Goal: Task Accomplishment & Management: Manage account settings

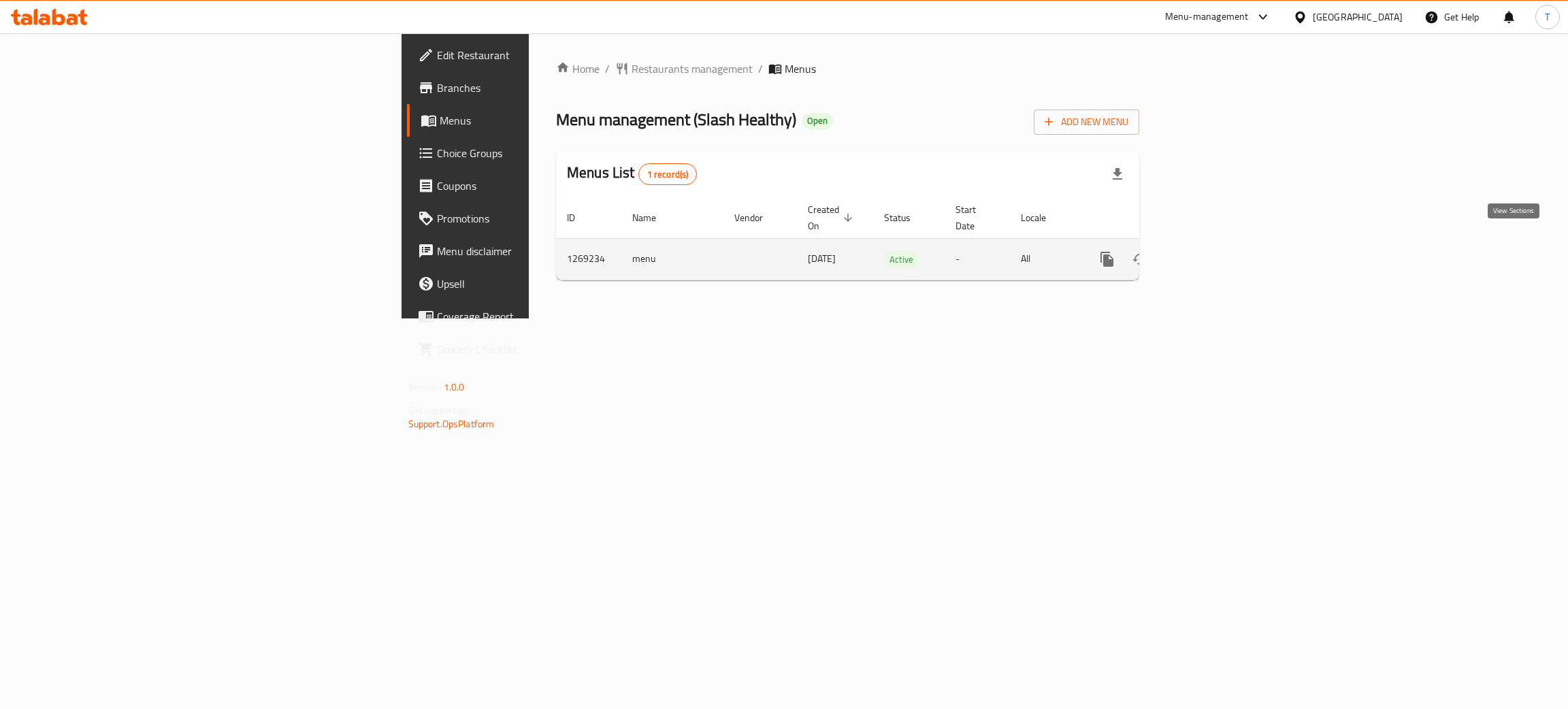
click at [1213, 251] on icon "enhanced table" at bounding box center [1206, 260] width 17 height 17
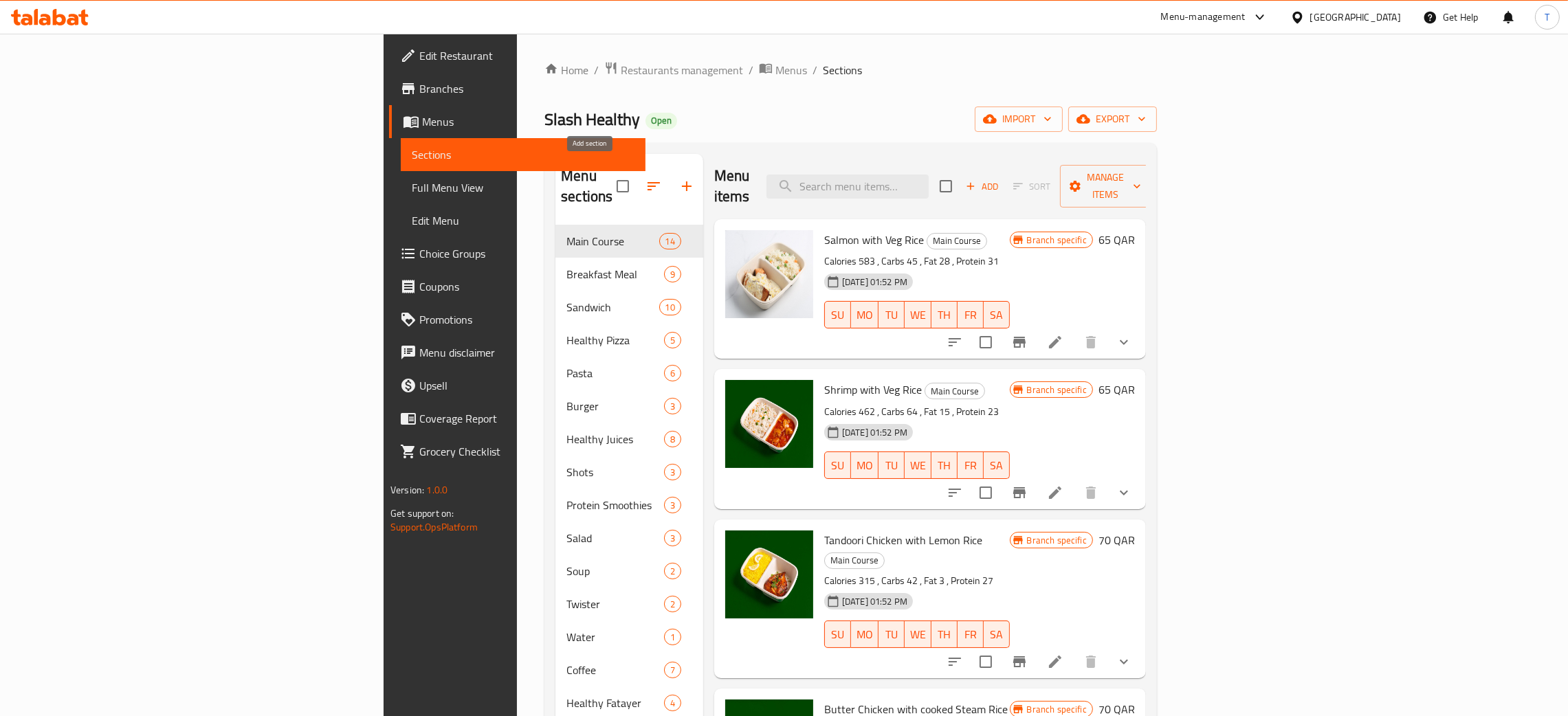
click at [679, 179] on icon "button" at bounding box center [687, 186] width 17 height 17
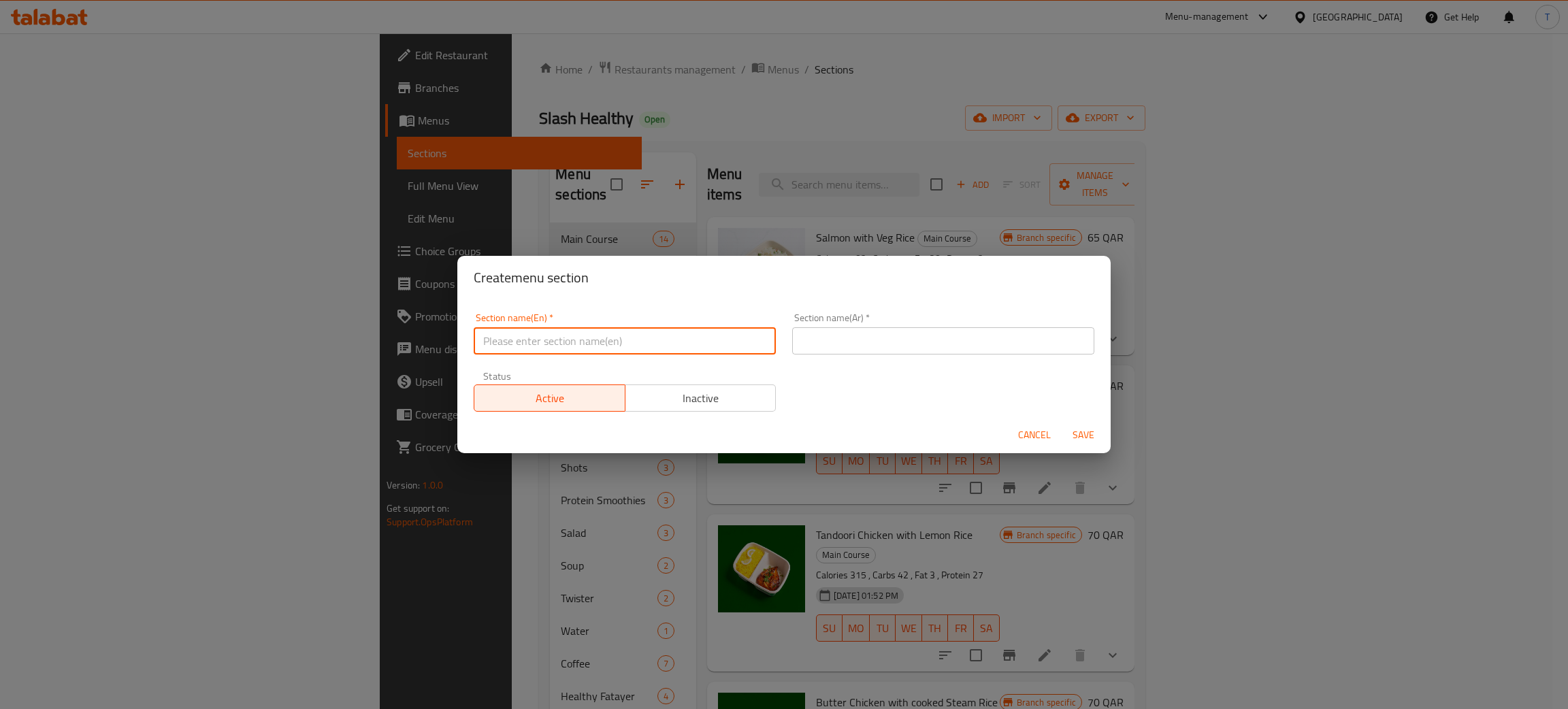
click at [561, 343] on input "text" at bounding box center [625, 340] width 302 height 27
type input "M41"
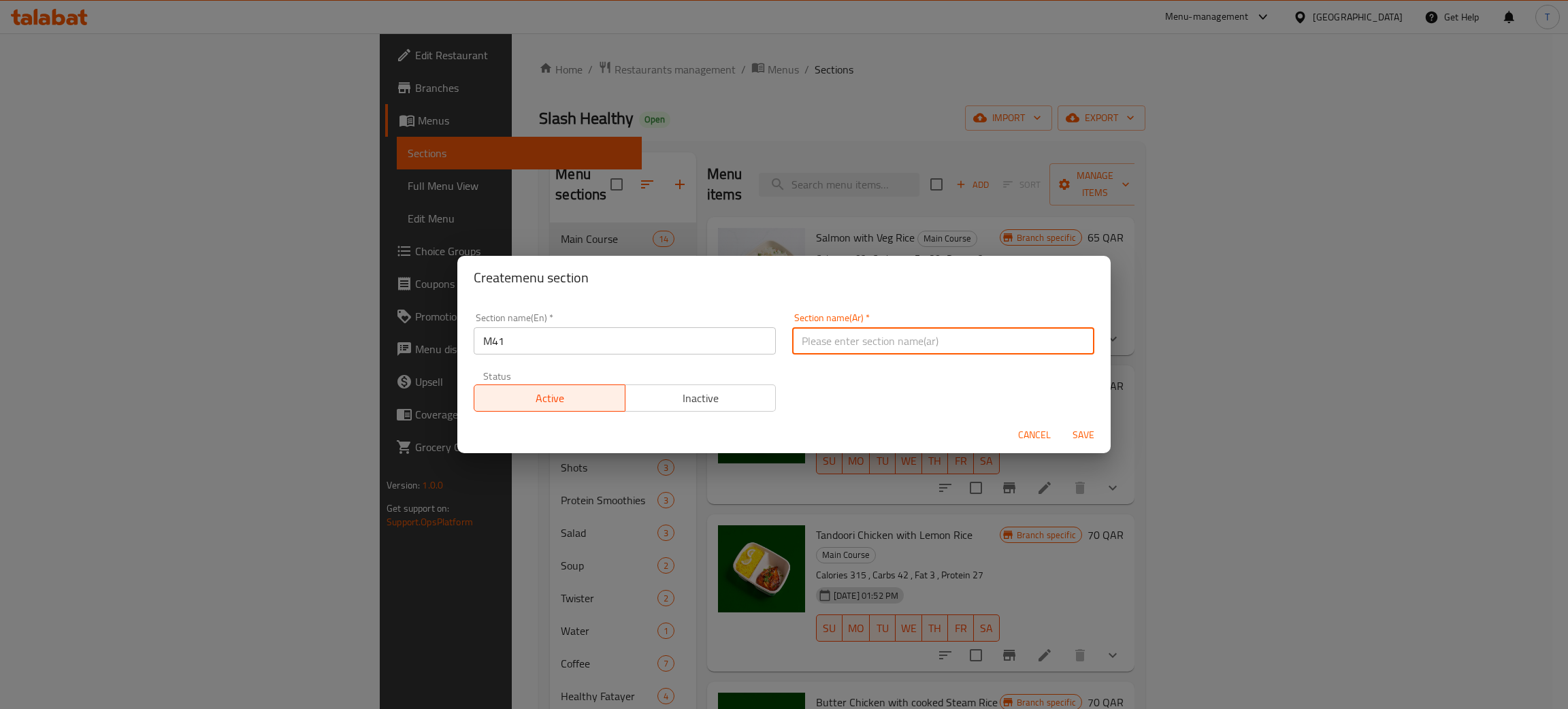
click at [833, 334] on input "text" at bounding box center [943, 340] width 302 height 27
paste input "م٤١"
type input "م٤١"
click at [858, 295] on div "Create menu section" at bounding box center [784, 278] width 653 height 43
click at [1094, 433] on span "Save" at bounding box center [1083, 435] width 32 height 17
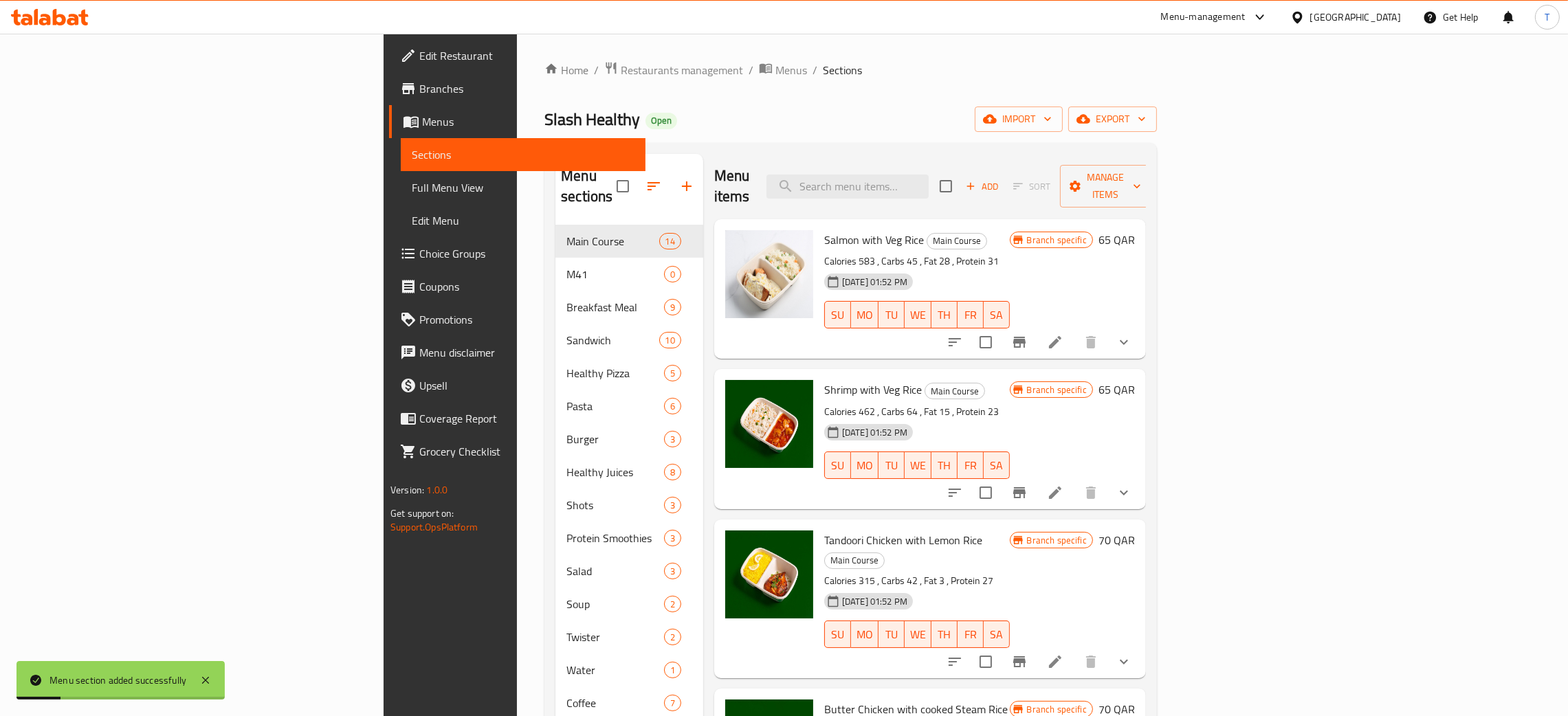
click at [646, 181] on icon "button" at bounding box center [654, 186] width 17 height 17
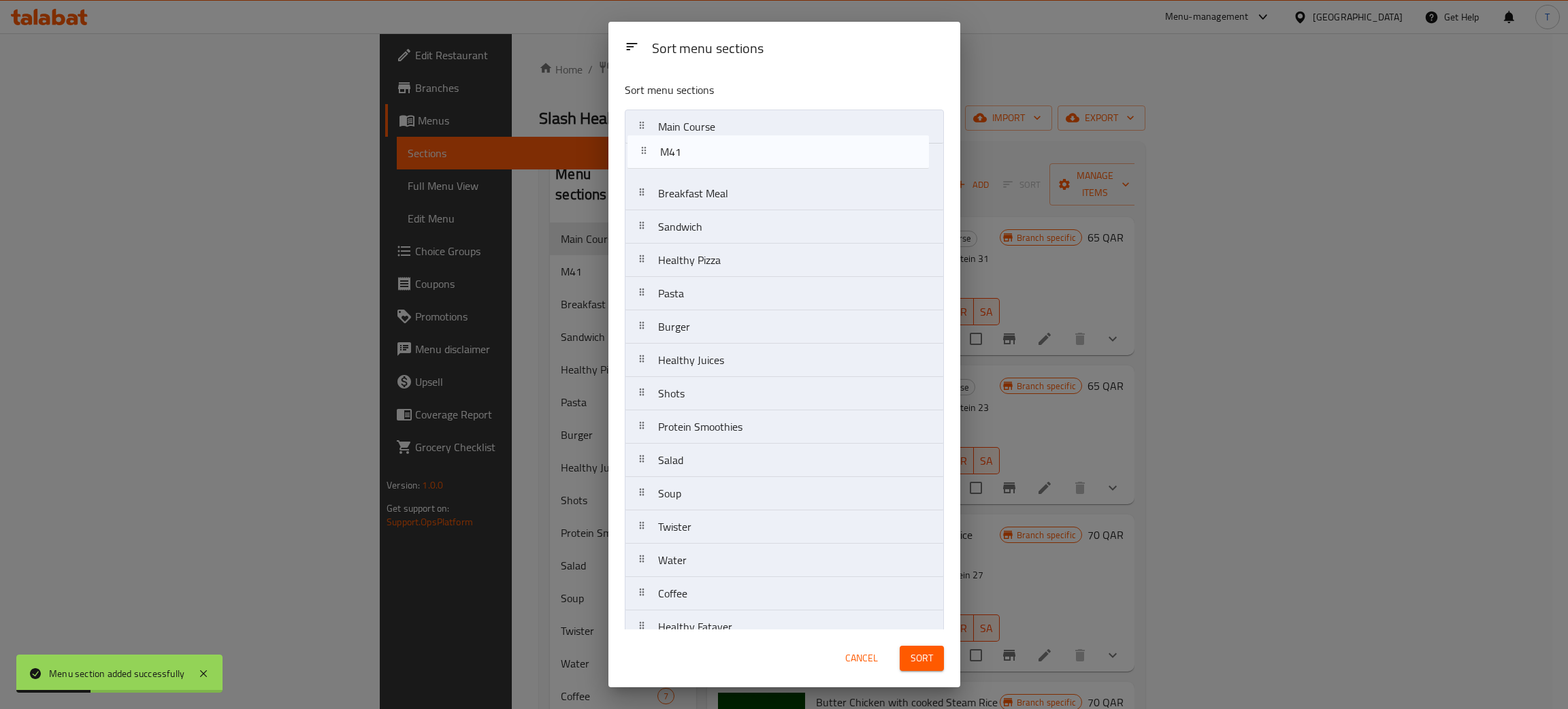
drag, startPoint x: 697, startPoint y: 175, endPoint x: 703, endPoint y: 128, distance: 47.4
click at [703, 128] on nav "Main Course M41 Breakfast Meal Sandwich Healthy Pizza Pasta Burger Healthy Juic…" at bounding box center [784, 410] width 319 height 601
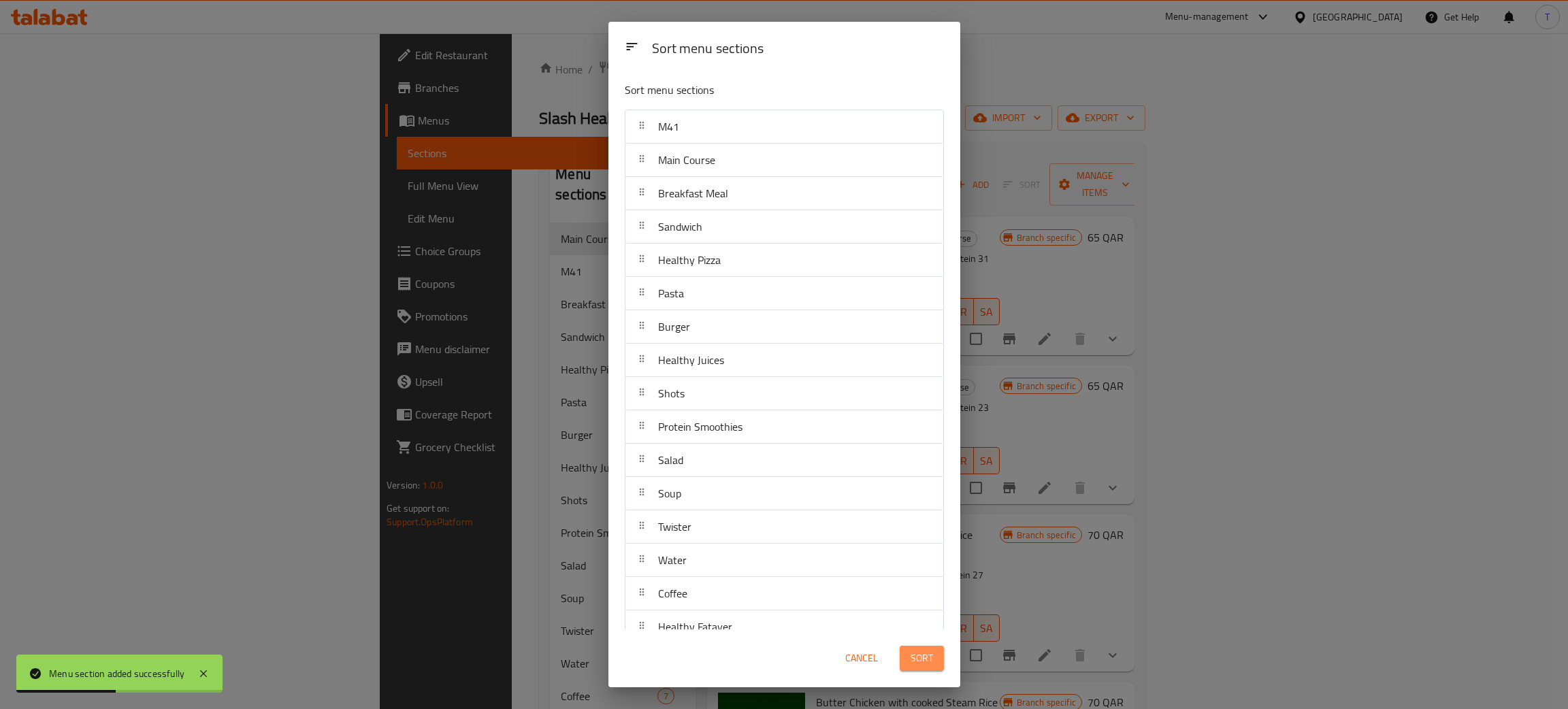
click at [925, 659] on span "Sort" at bounding box center [922, 658] width 23 height 17
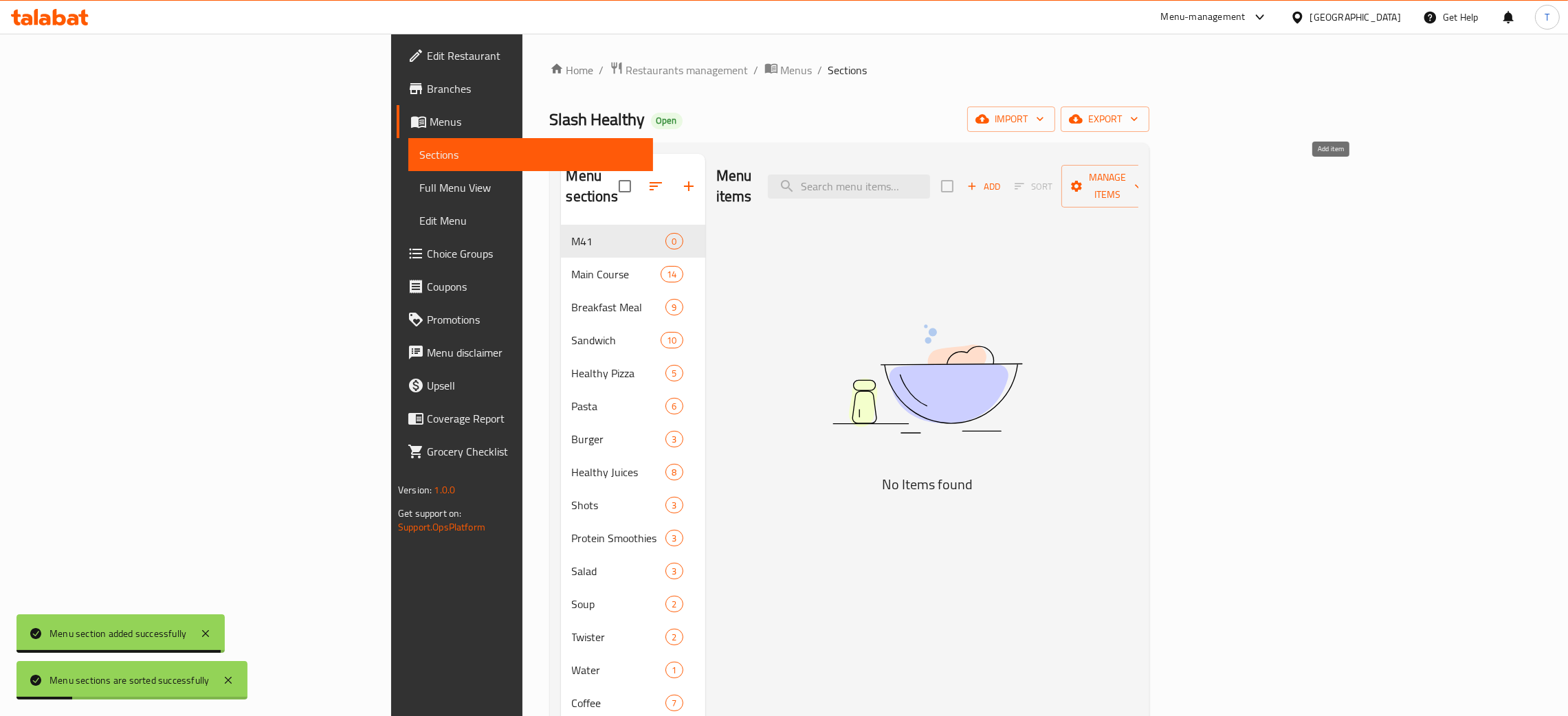
click at [1002, 178] on span "Add" at bounding box center [983, 186] width 37 height 16
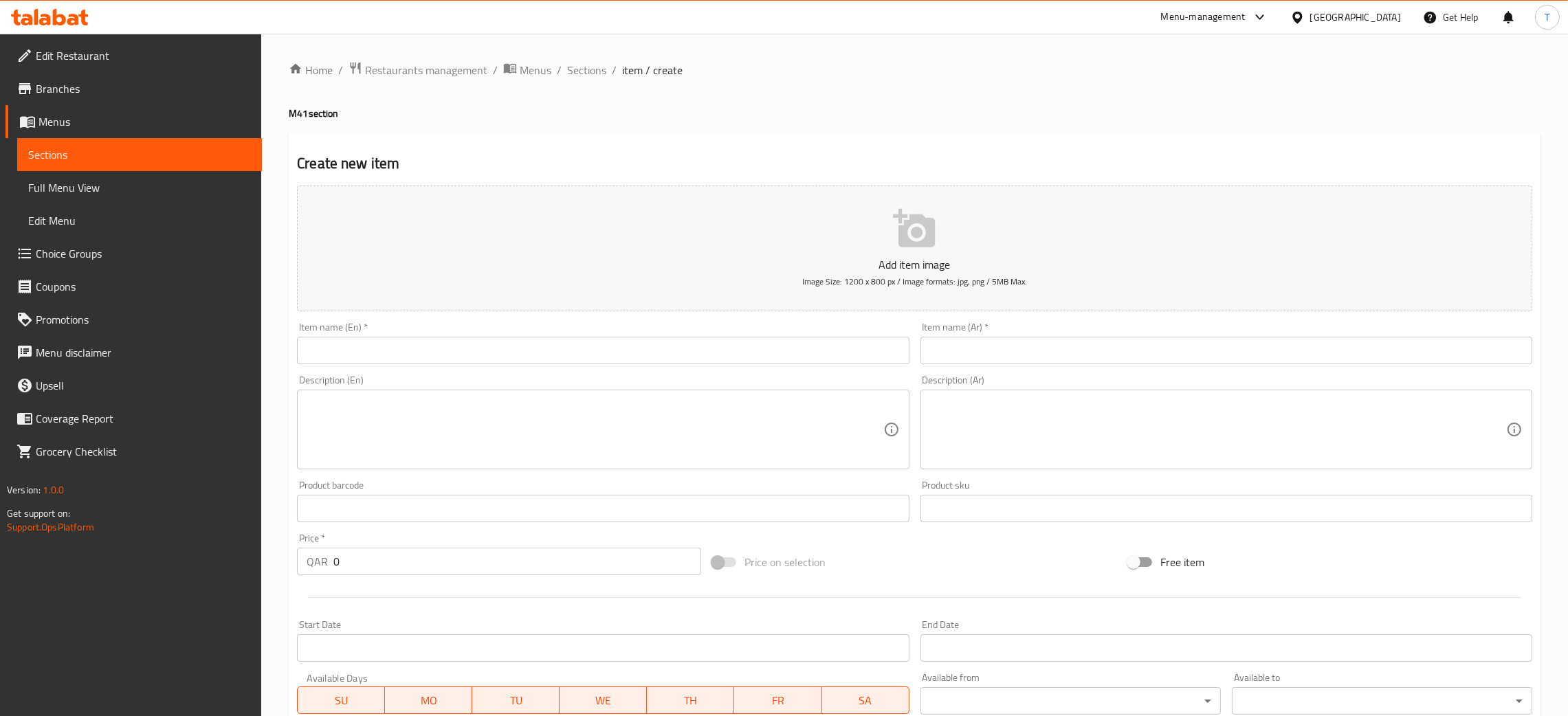
click at [644, 323] on div "Item name (En)   * Item name (En) *" at bounding box center [603, 343] width 612 height 42
click at [632, 345] on input "text" at bounding box center [603, 350] width 612 height 27
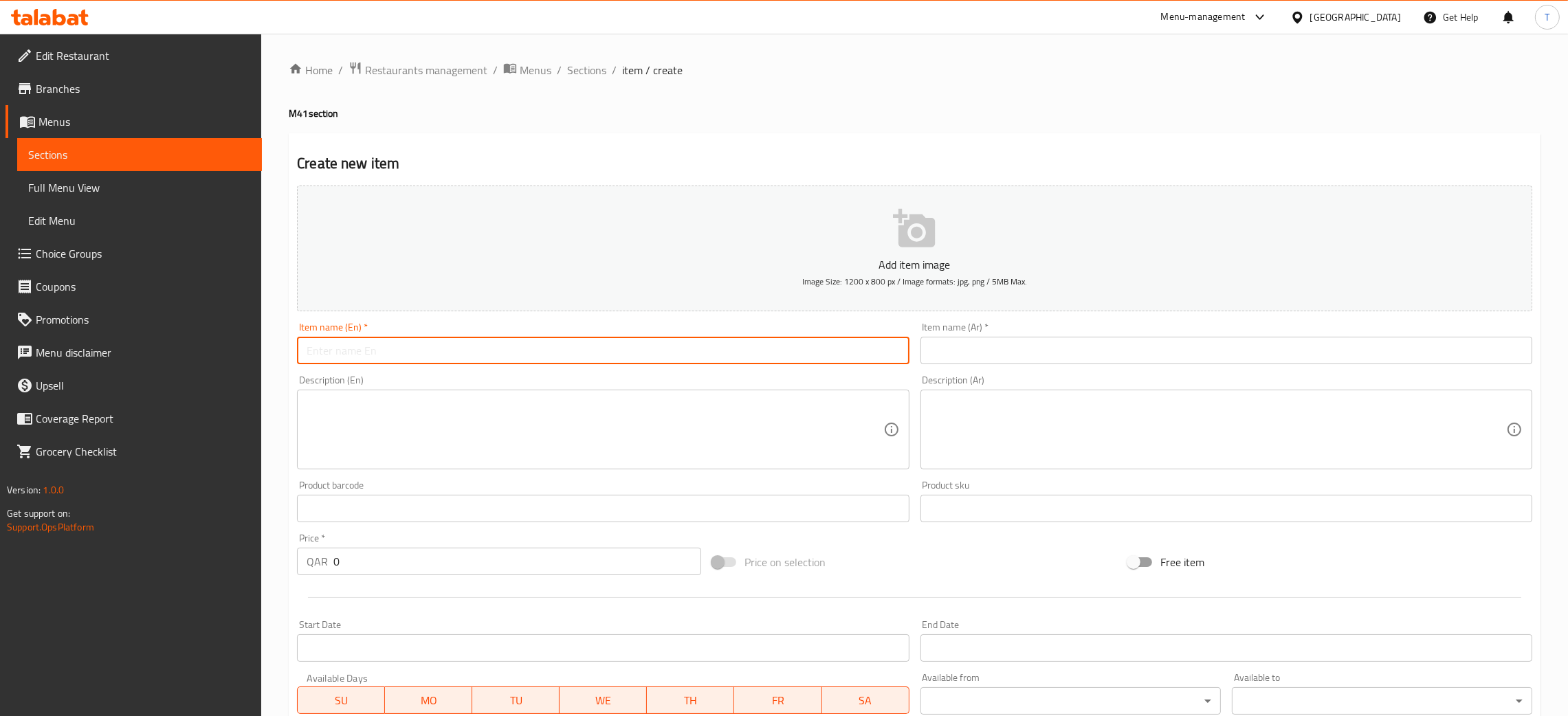
paste input "[PERSON_NAME] Chicken With Steam Rice + Kinzo Diet Cola"
type input "[PERSON_NAME] Chicken With Steam Rice + Kinzo Diet Cola"
click at [976, 350] on input "text" at bounding box center [1226, 350] width 612 height 27
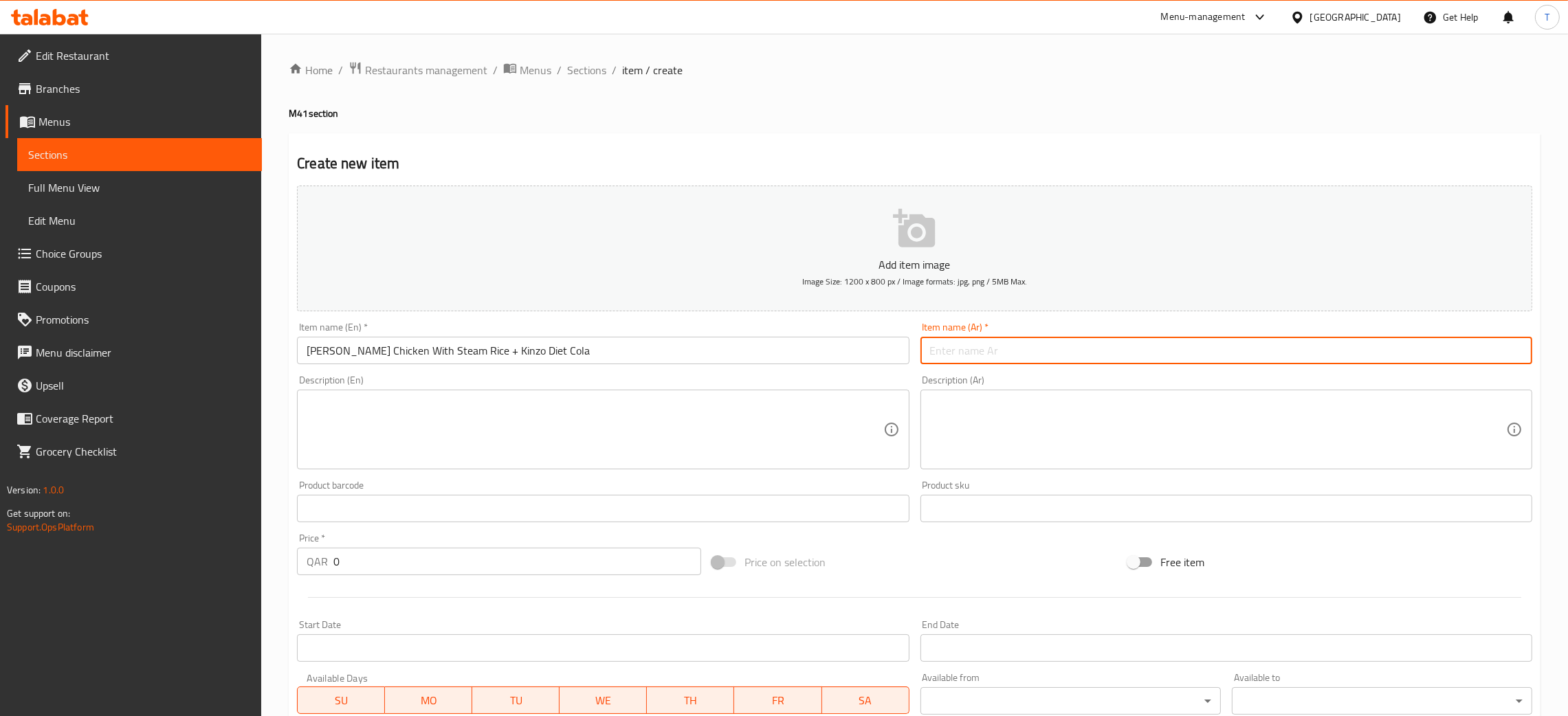
paste input "دجاج بالشبت مع أرز مطهو على البخار + مشروب كينزو دايت كولا"
type input "دجاج بالشبت مع أرز مطهو على البخار + مشروب كينزو دايت كولا"
click at [749, 89] on div "Home / Restaurants management / Menus / Sections / item / create M41 section Cr…" at bounding box center [914, 503] width 1252 height 883
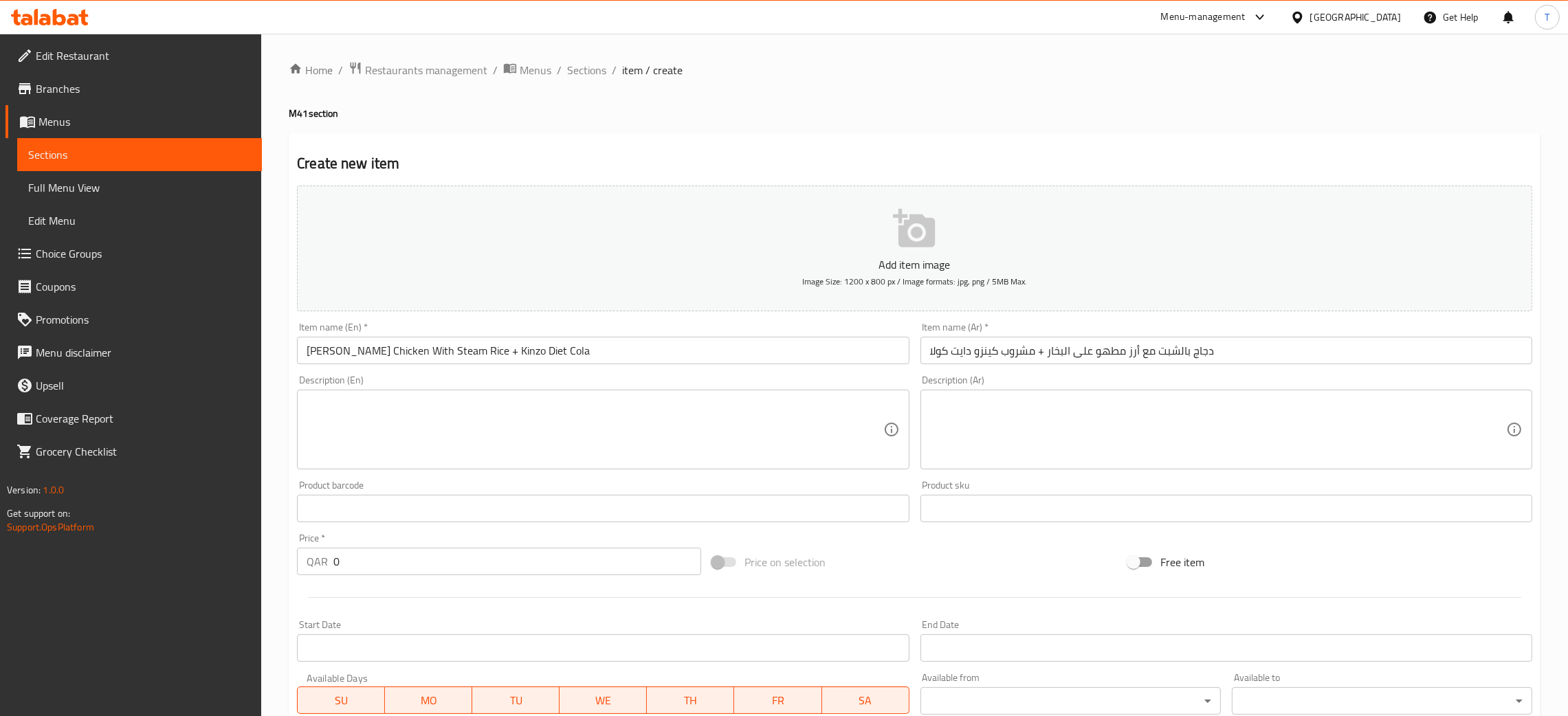
click at [503, 436] on textarea at bounding box center [595, 430] width 576 height 66
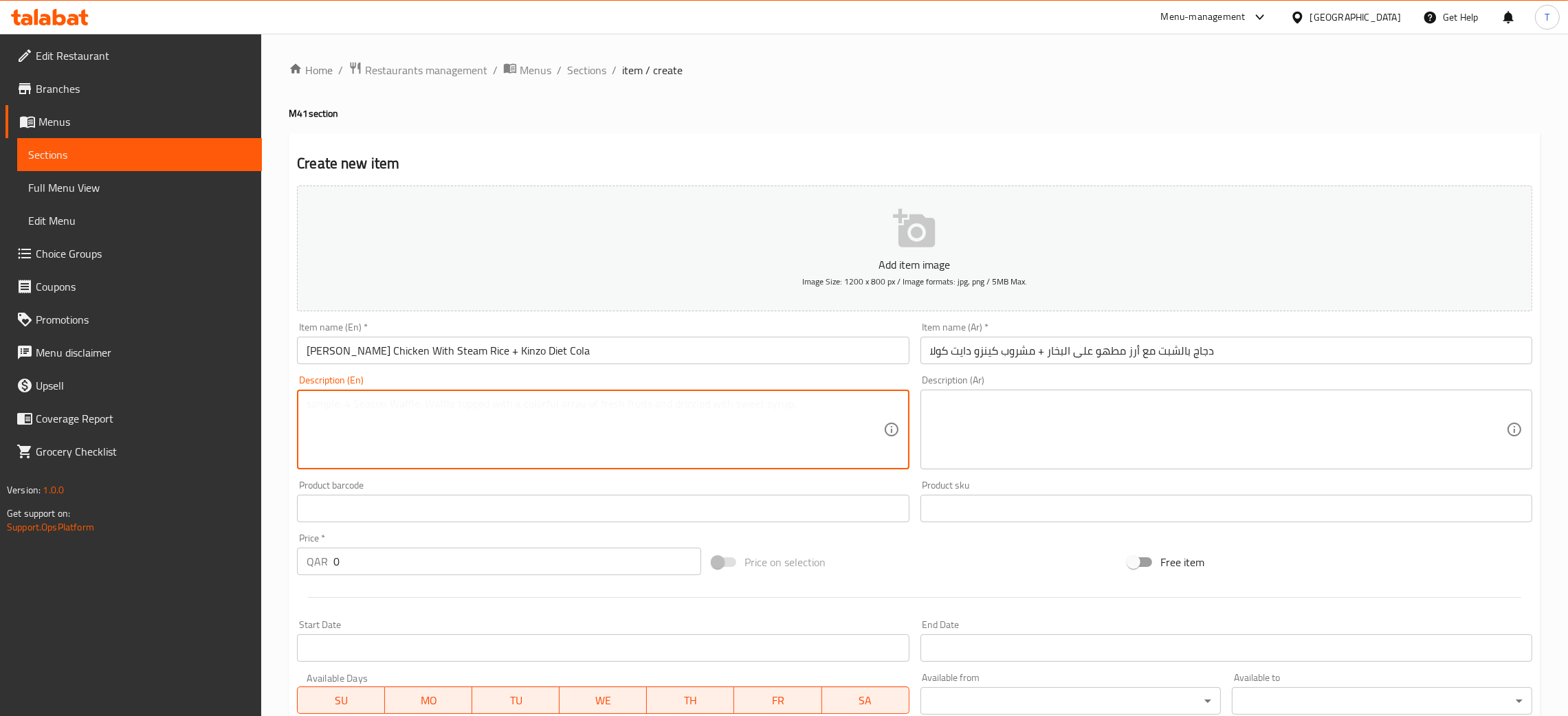
paste textarea "Calories 330 , Carbs 34 , Fat 9 , Protein 23"
type textarea "Calories 330 , Carbs 34 , Fat 9 , Protein 23"
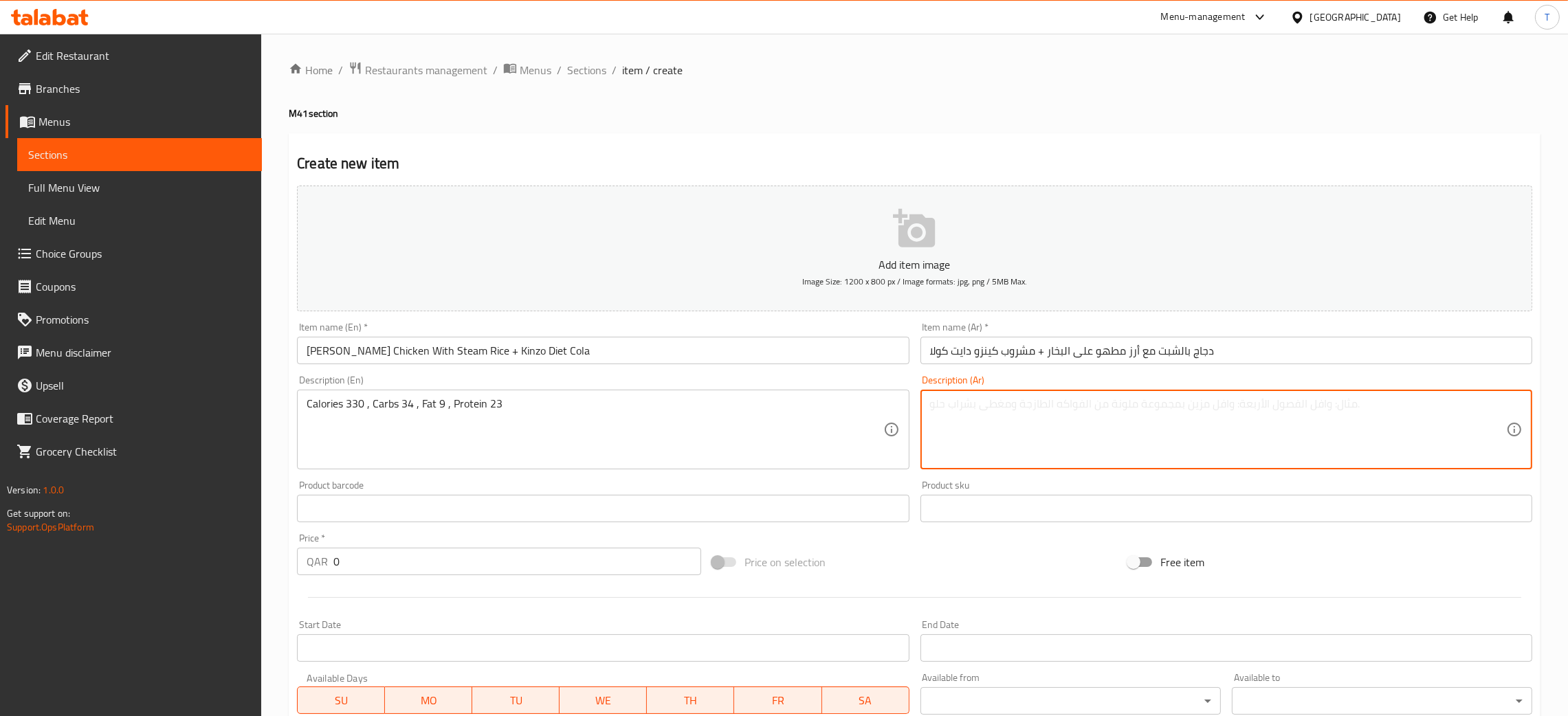
paste textarea "السعرات الحرارية 330، الكربوهيدرات 34، الدهون 9، [DEMOGRAPHIC_DATA] 23"
type textarea "السعرات الحرارية 330، الكربوهيدرات 34، الدهون 9، [DEMOGRAPHIC_DATA] 23"
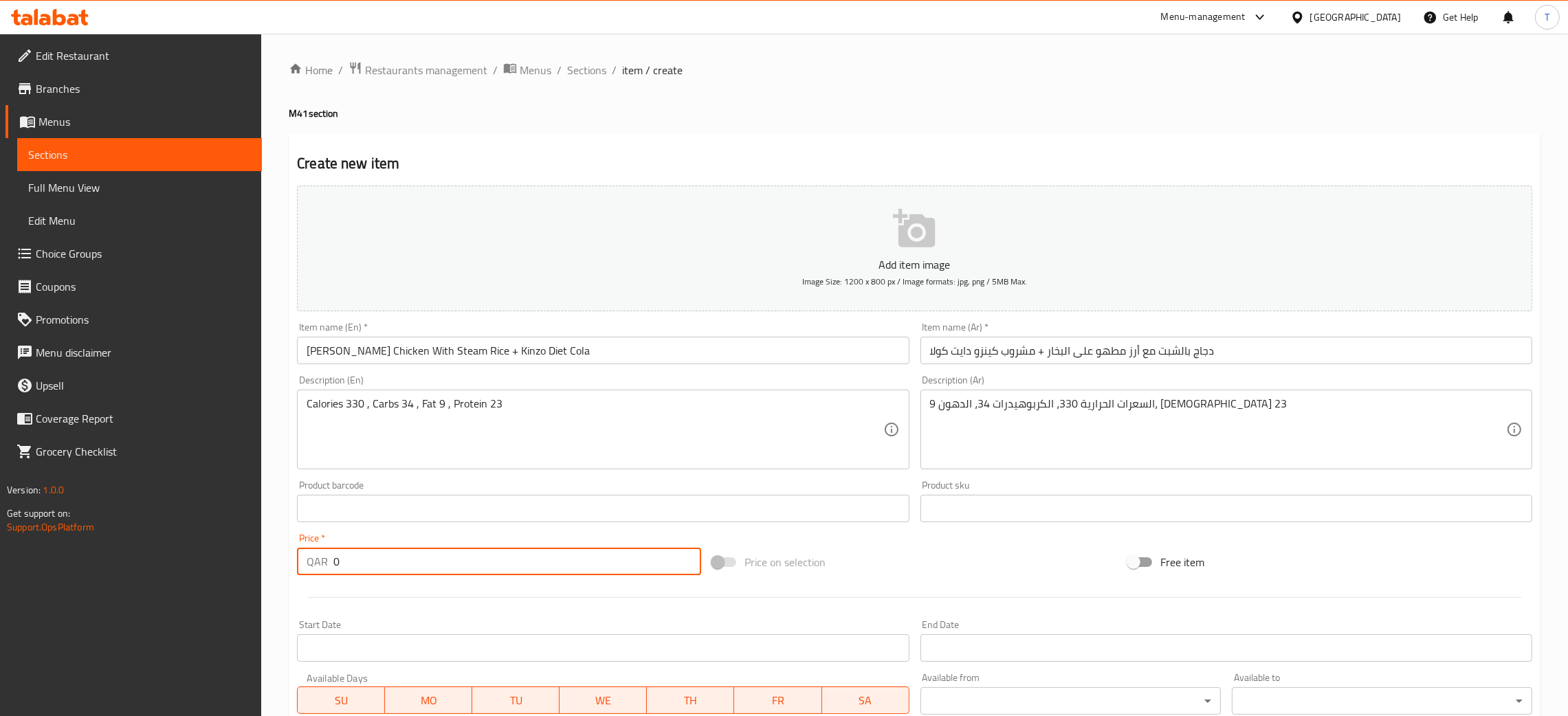
click at [404, 562] on input "0" at bounding box center [517, 561] width 368 height 27
type input "50"
click at [997, 563] on div "Price on selection" at bounding box center [914, 562] width 415 height 37
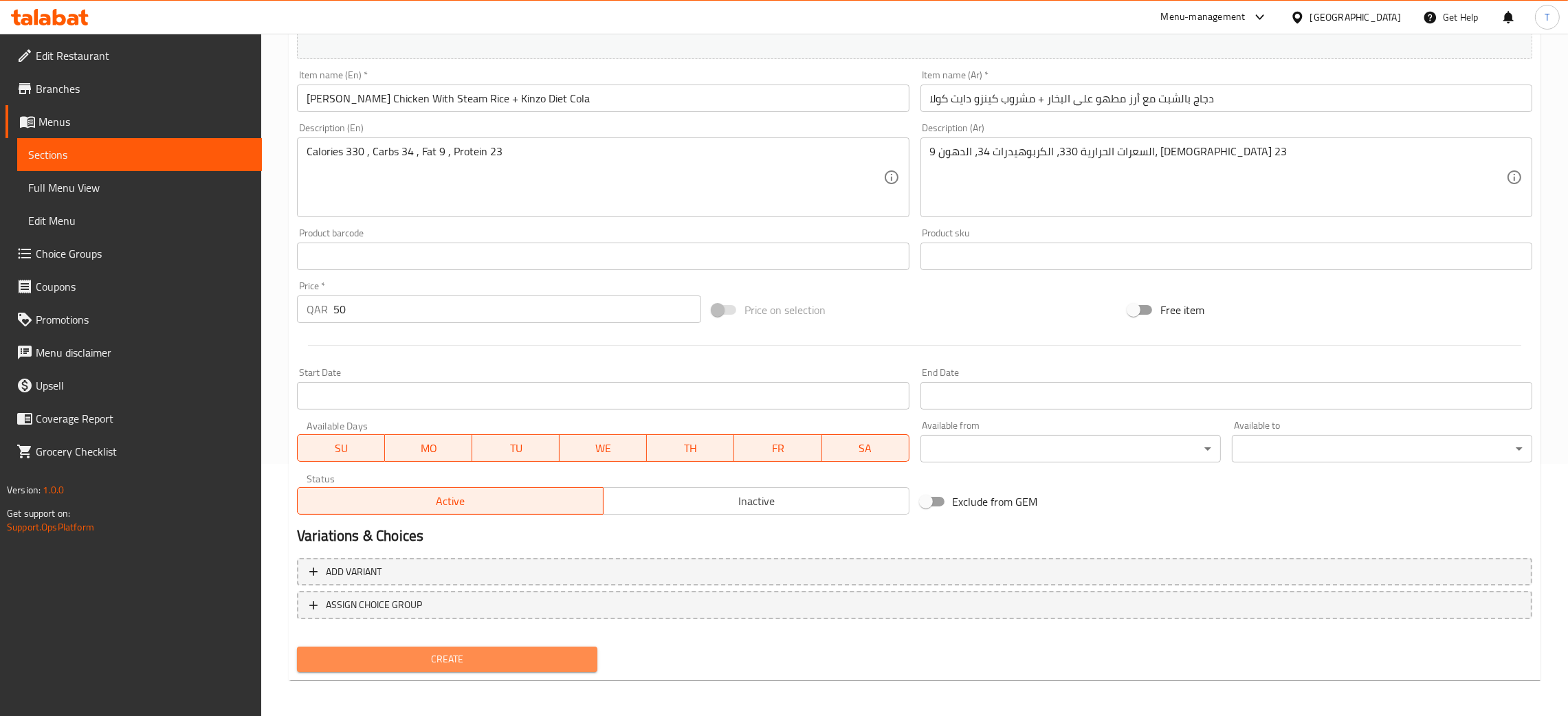
click at [504, 655] on span "Create" at bounding box center [447, 659] width 278 height 17
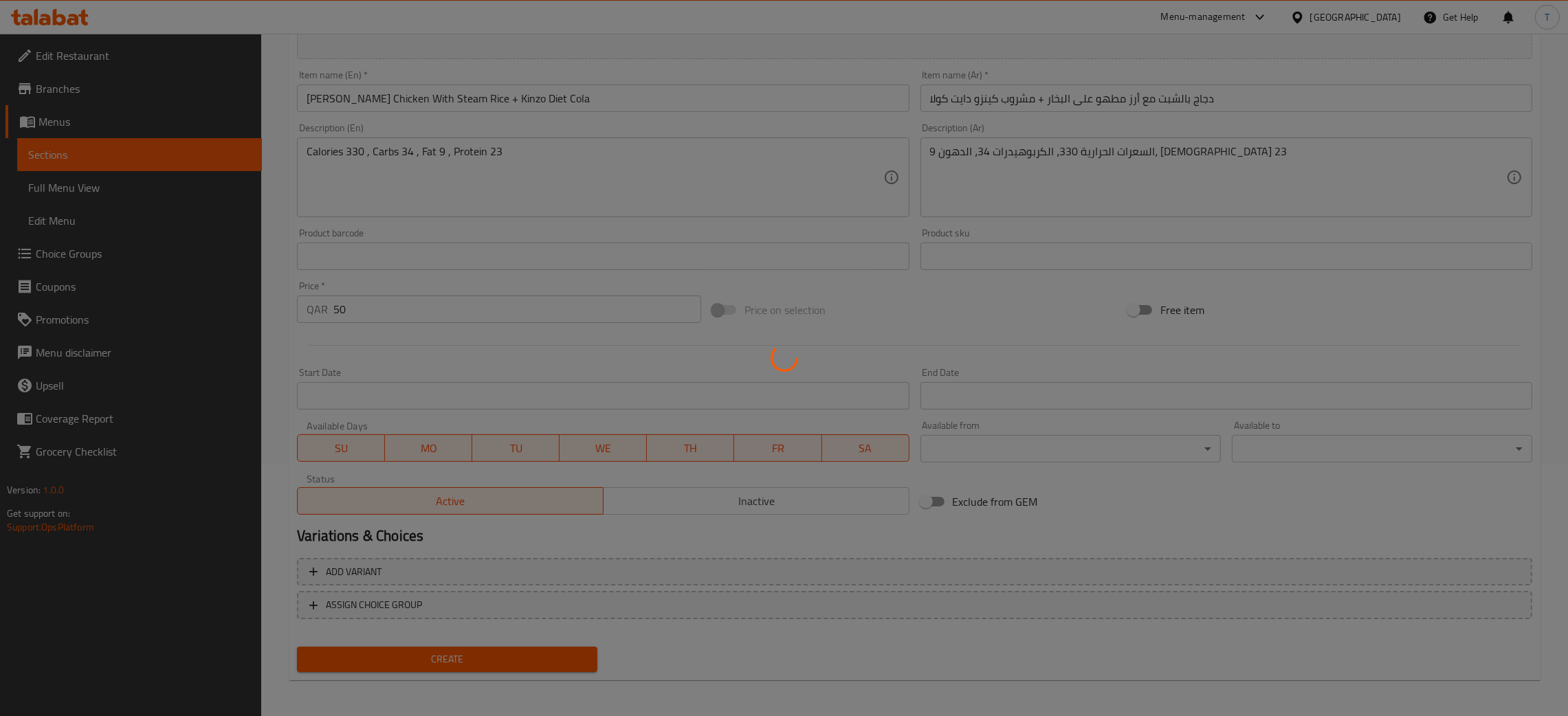
type input "0"
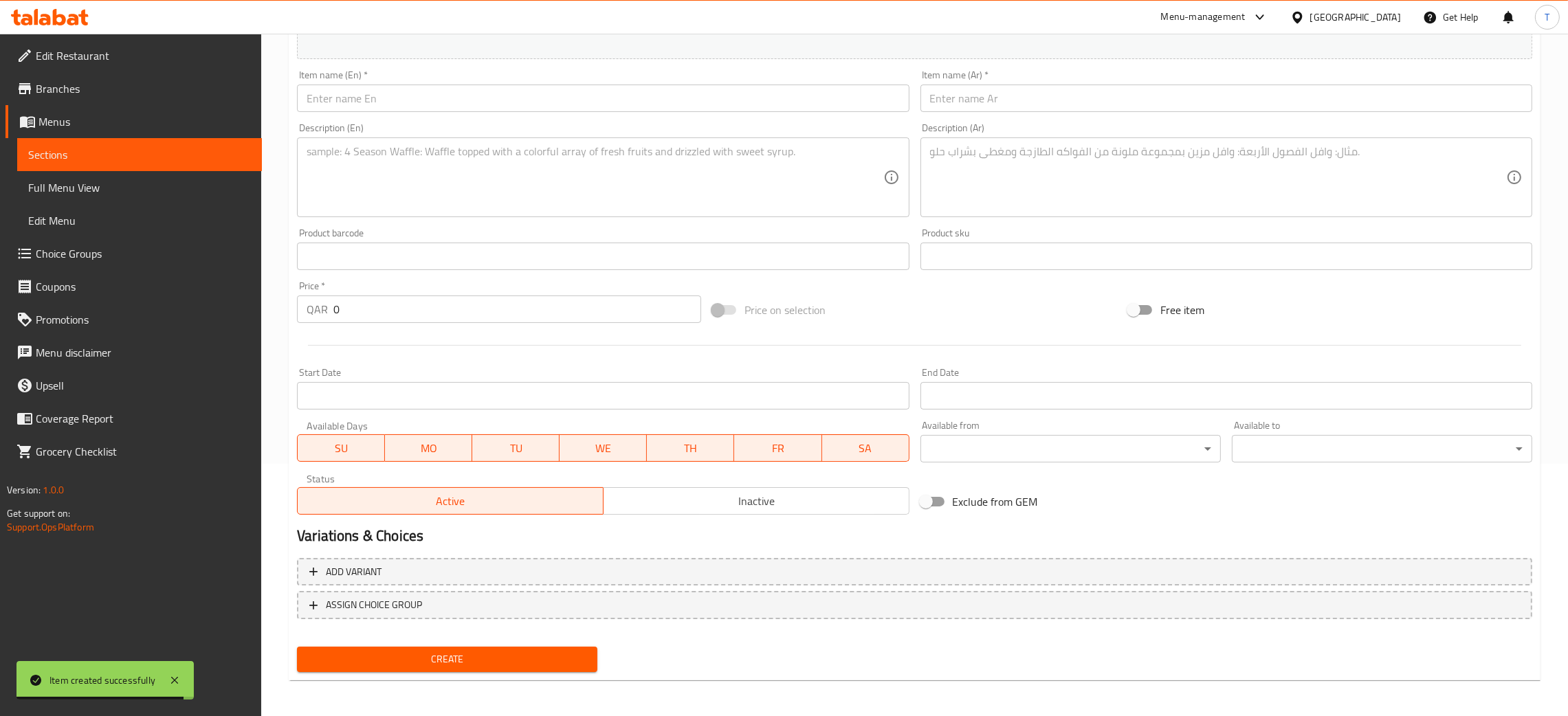
scroll to position [0, 0]
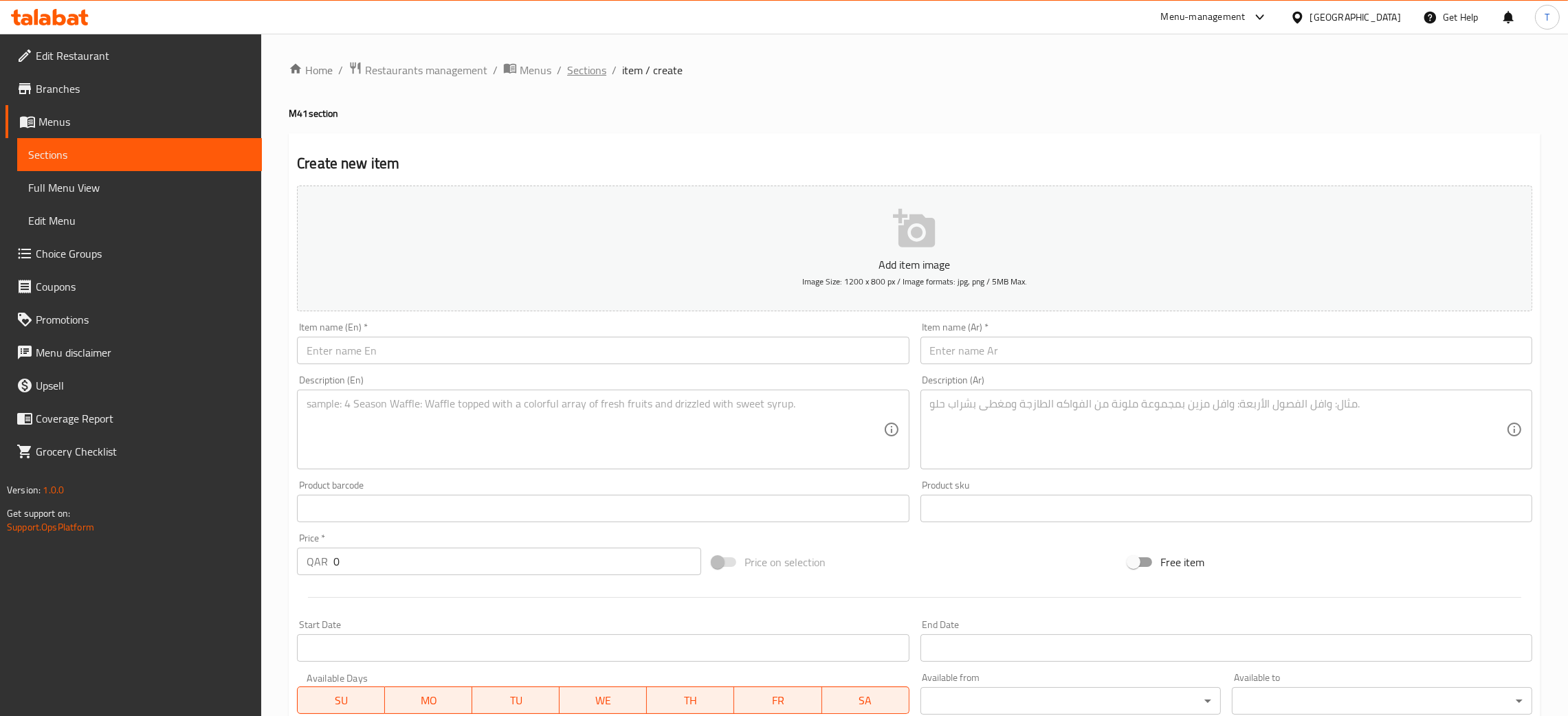
click at [585, 66] on span "Sections" at bounding box center [587, 70] width 39 height 17
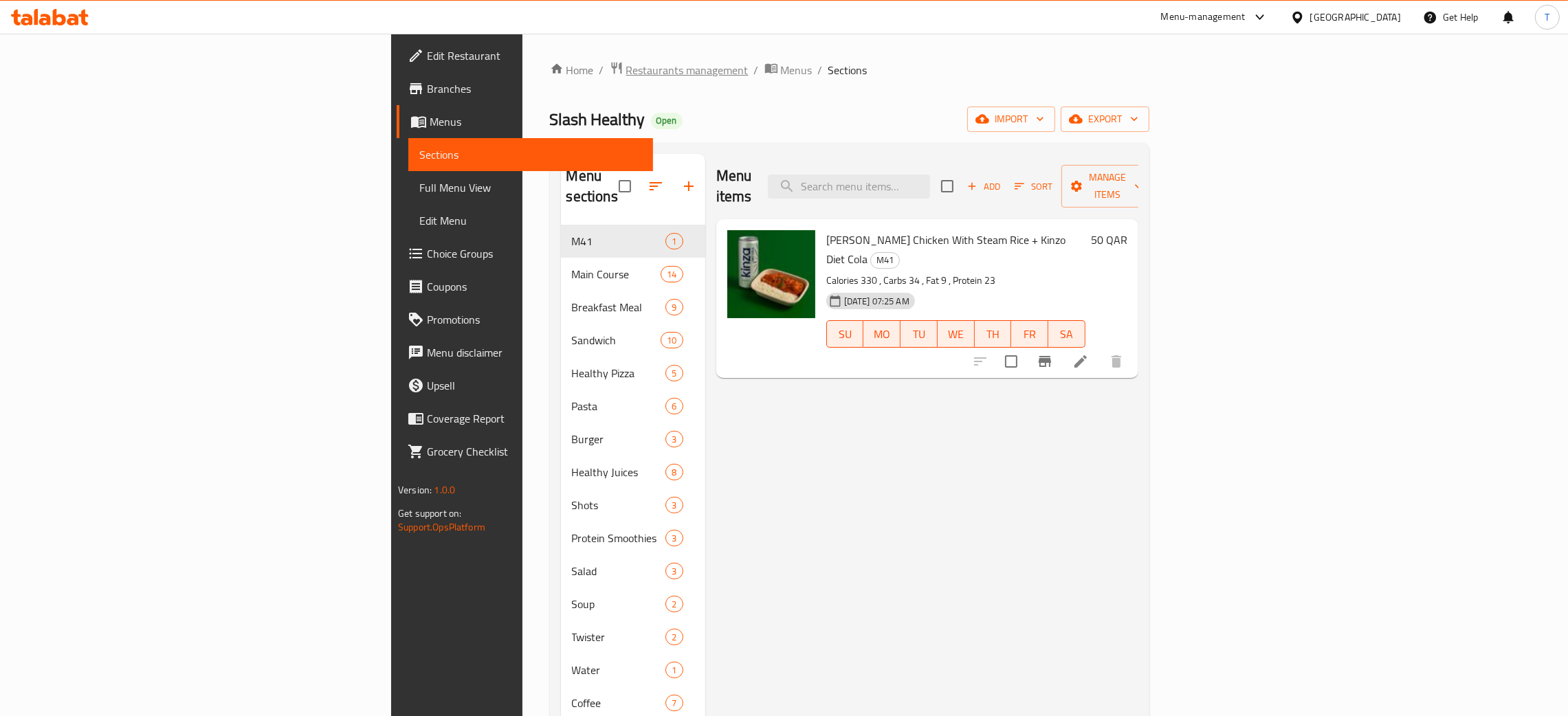
click at [626, 68] on span "Restaurants management" at bounding box center [687, 70] width 122 height 17
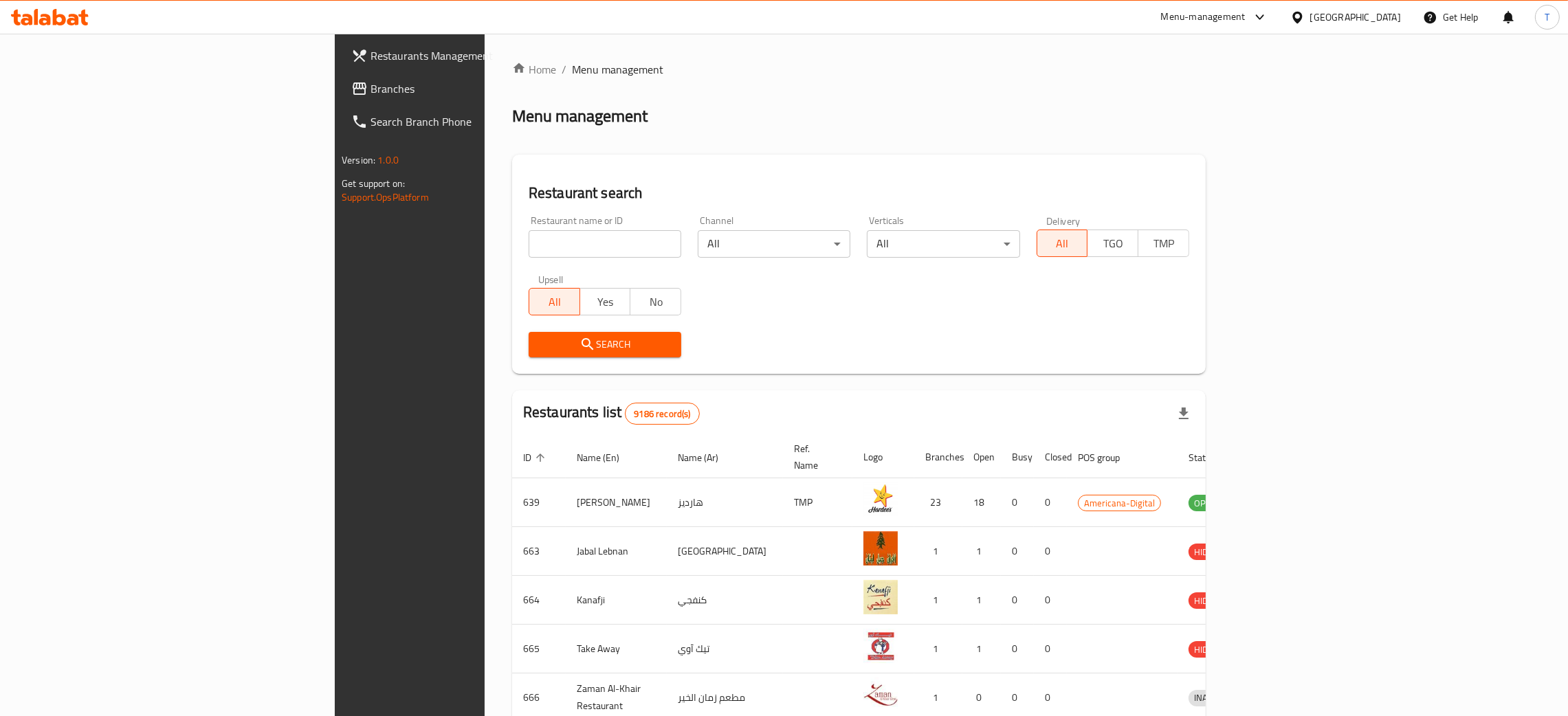
click at [529, 239] on input "search" at bounding box center [605, 243] width 153 height 27
type input "healthy on"
click button "Search" at bounding box center [605, 344] width 153 height 25
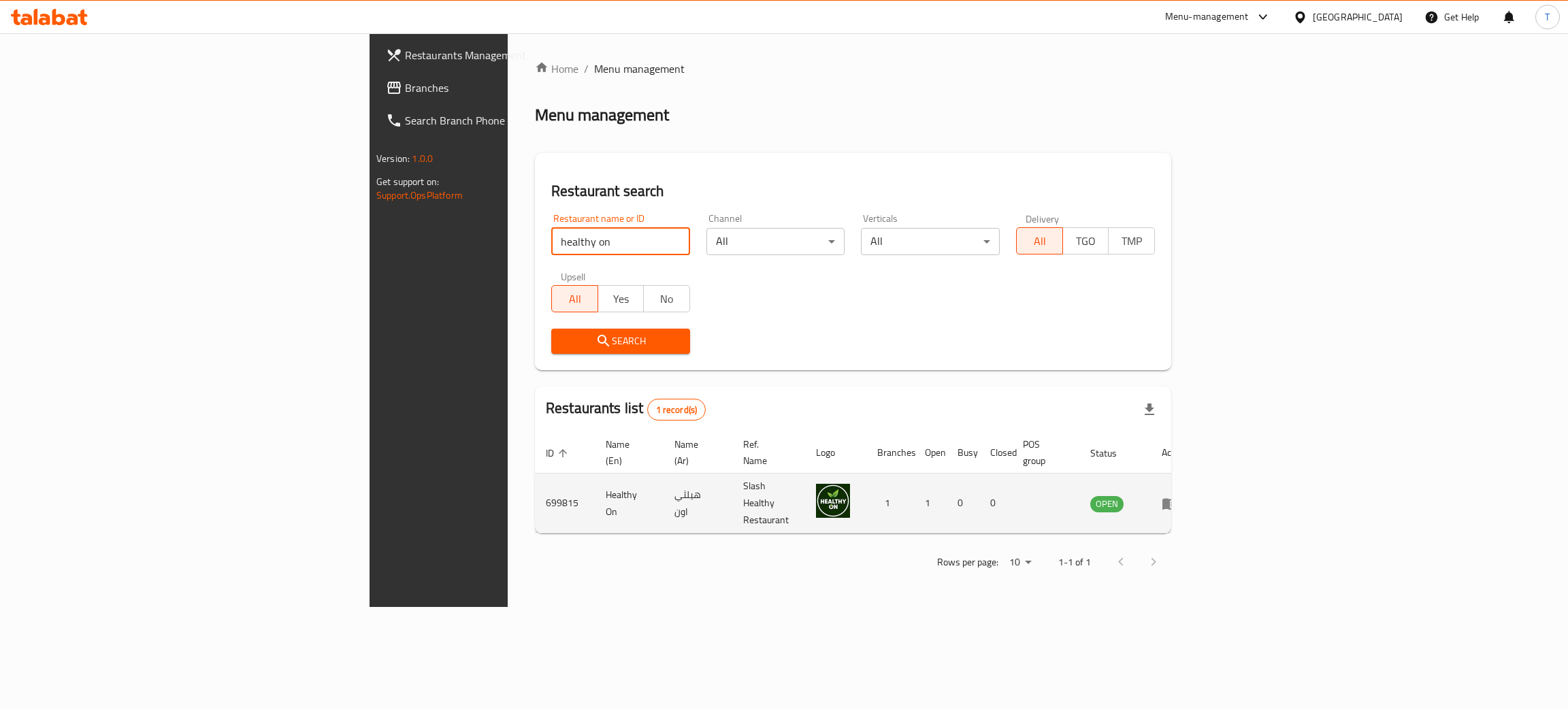
click at [1177, 498] on icon "enhanced table" at bounding box center [1170, 504] width 15 height 12
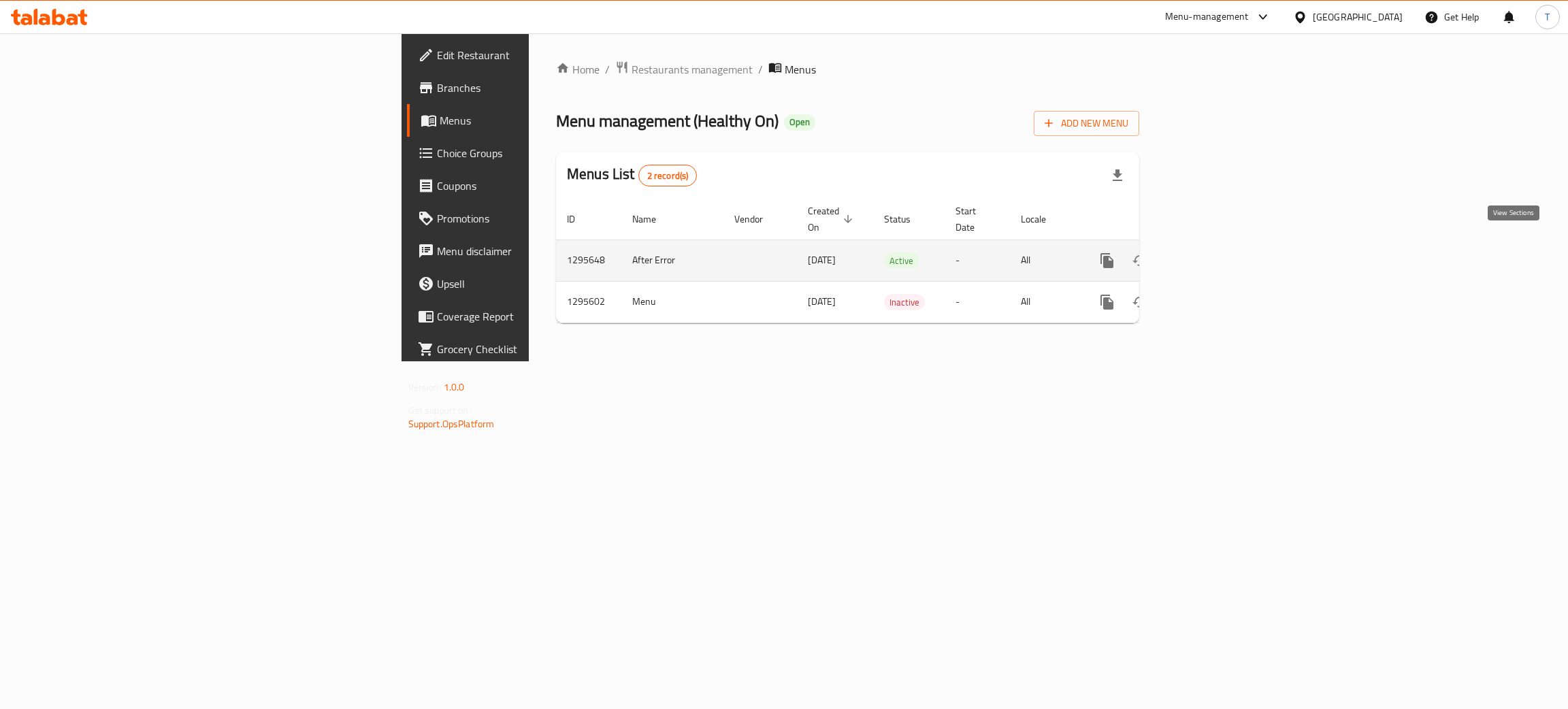
click at [1221, 255] on link "enhanced table" at bounding box center [1205, 260] width 32 height 32
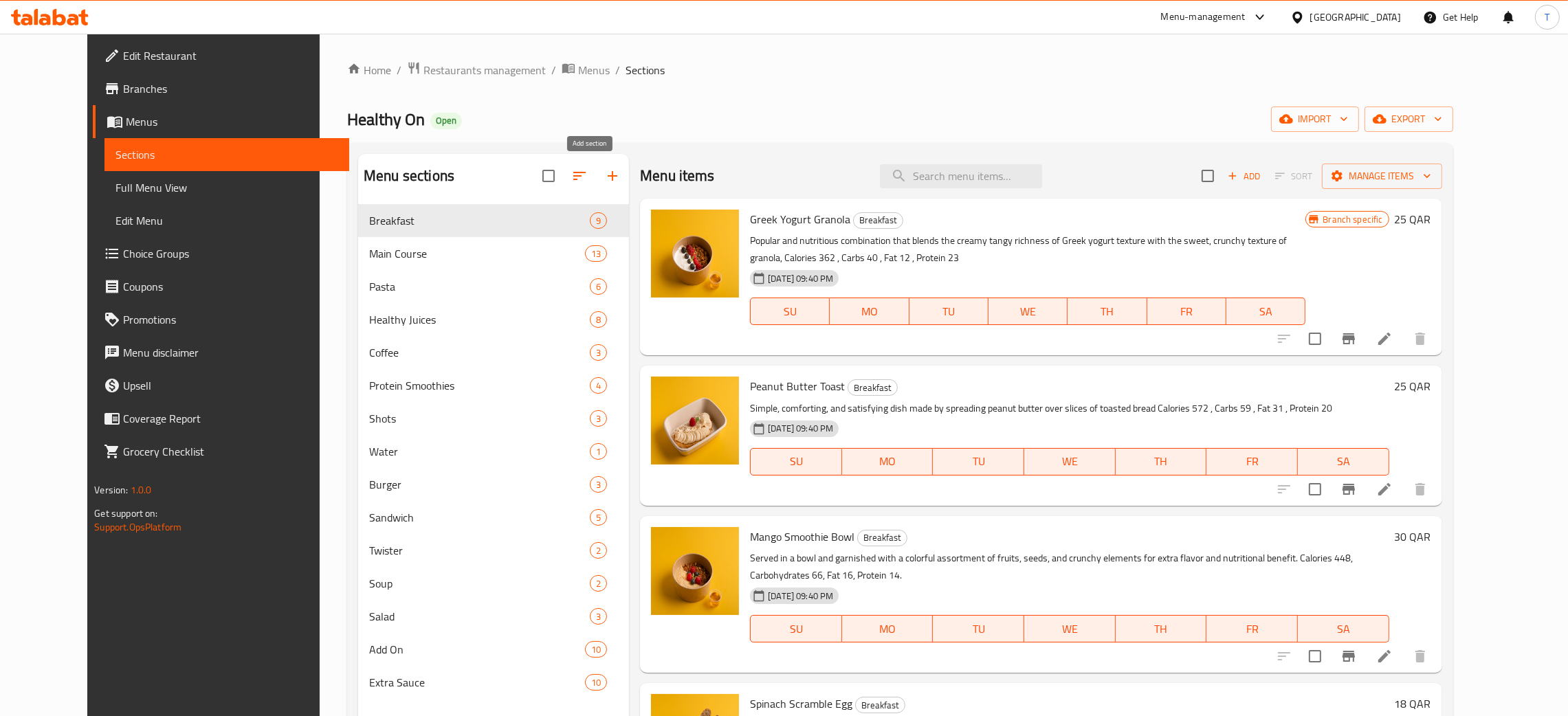
click at [604, 174] on icon "button" at bounding box center [612, 176] width 17 height 17
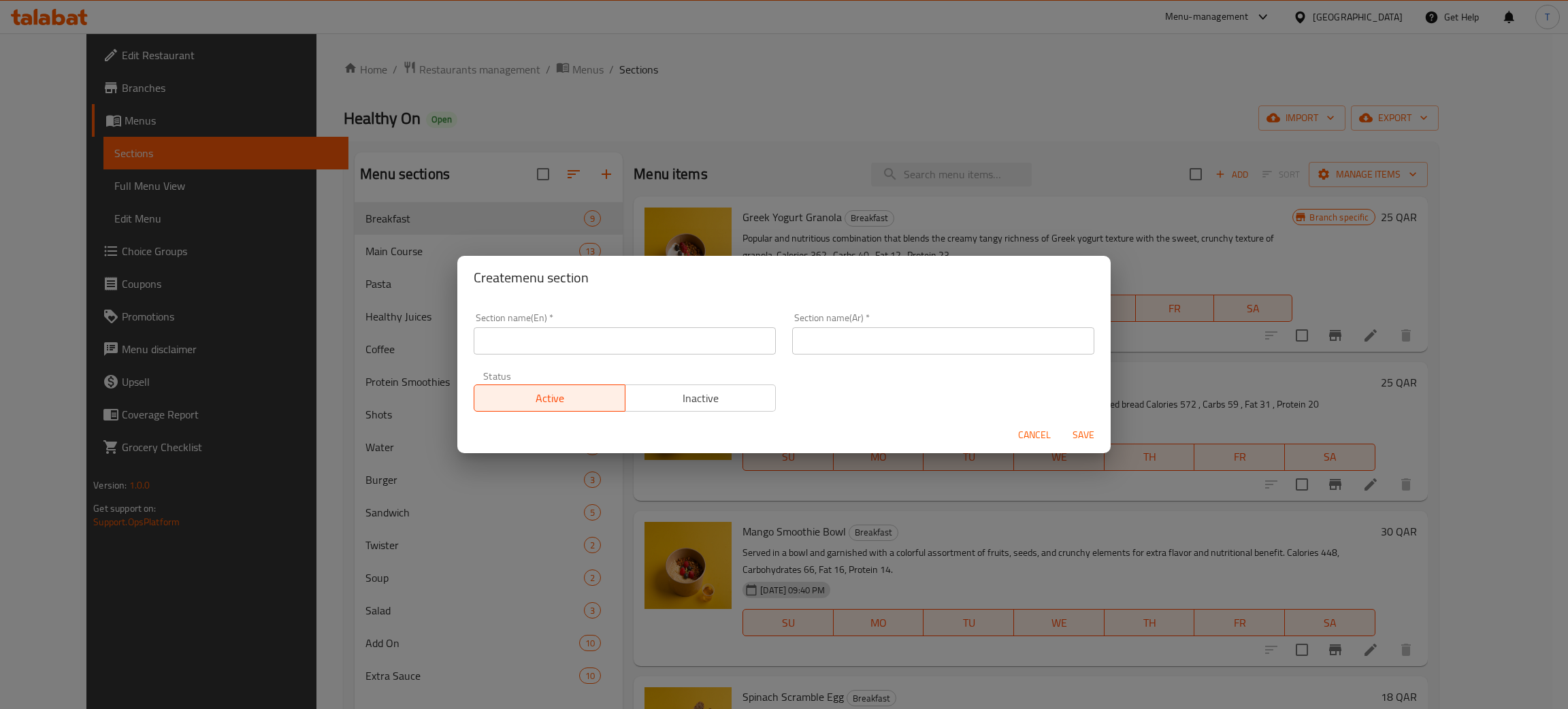
click at [608, 351] on input "text" at bounding box center [625, 340] width 302 height 27
type input "M41"
click at [820, 343] on input "text" at bounding box center [943, 340] width 302 height 27
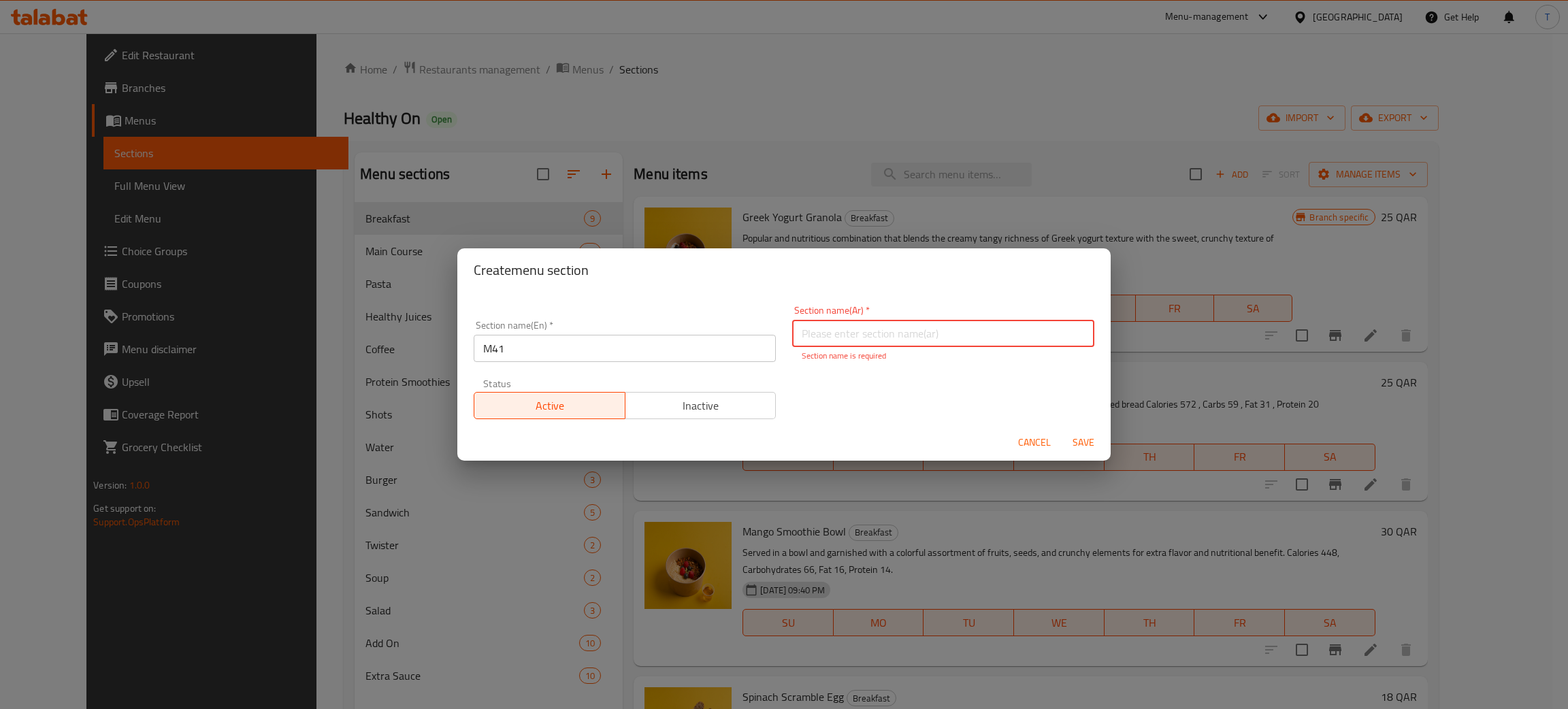
paste input "م٤١"
type input "م٤١"
click at [746, 262] on div "Create menu section" at bounding box center [784, 270] width 653 height 43
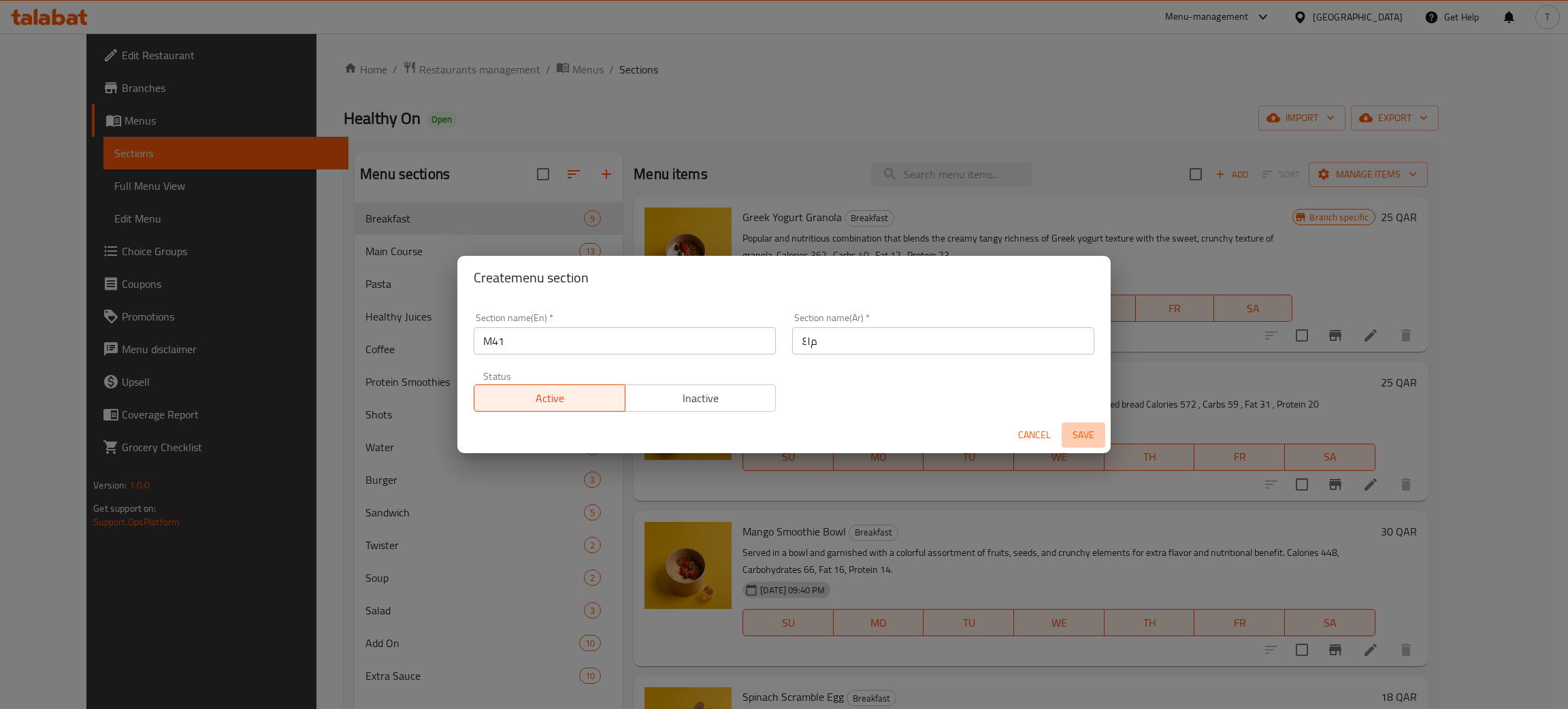
click at [1096, 436] on span "Save" at bounding box center [1083, 435] width 32 height 17
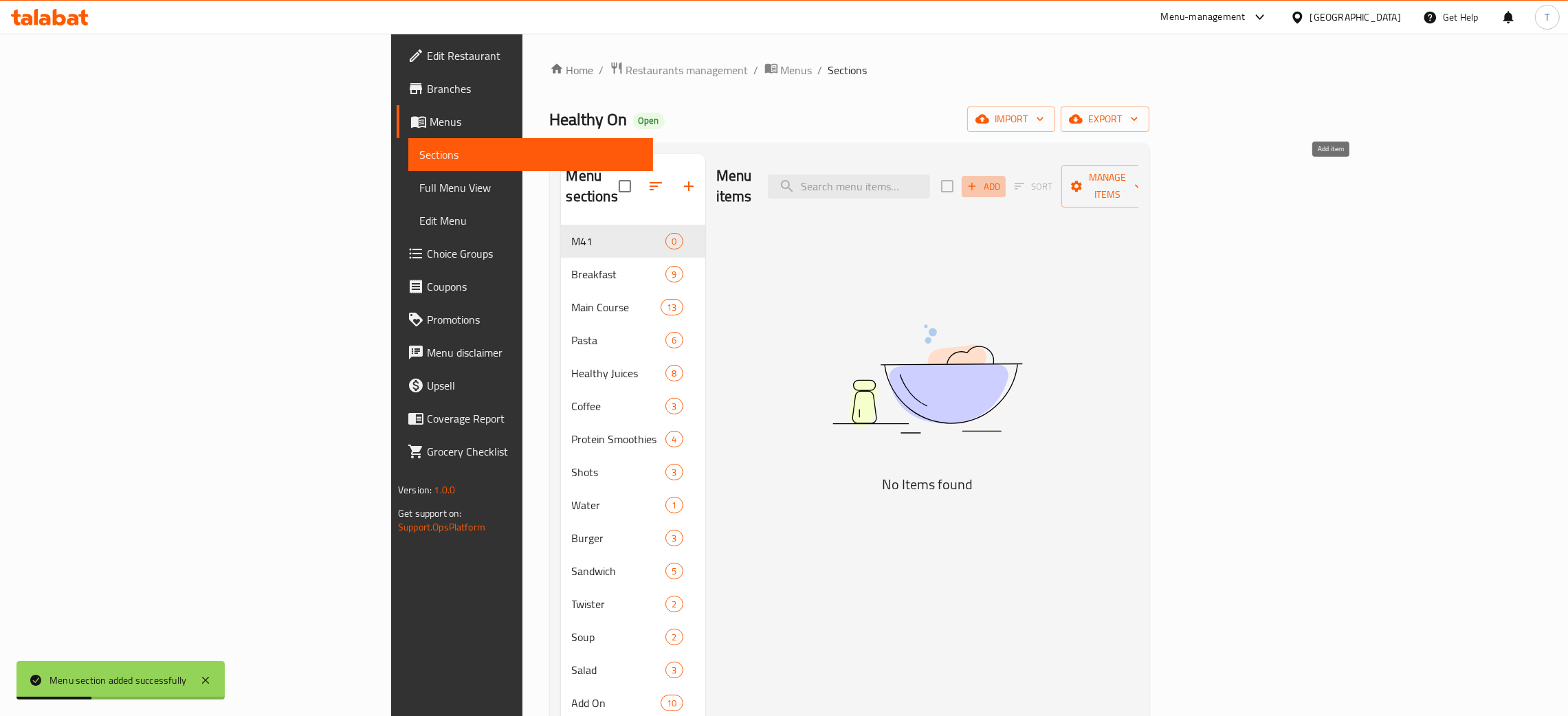
click at [1002, 181] on span "Add" at bounding box center [983, 186] width 37 height 16
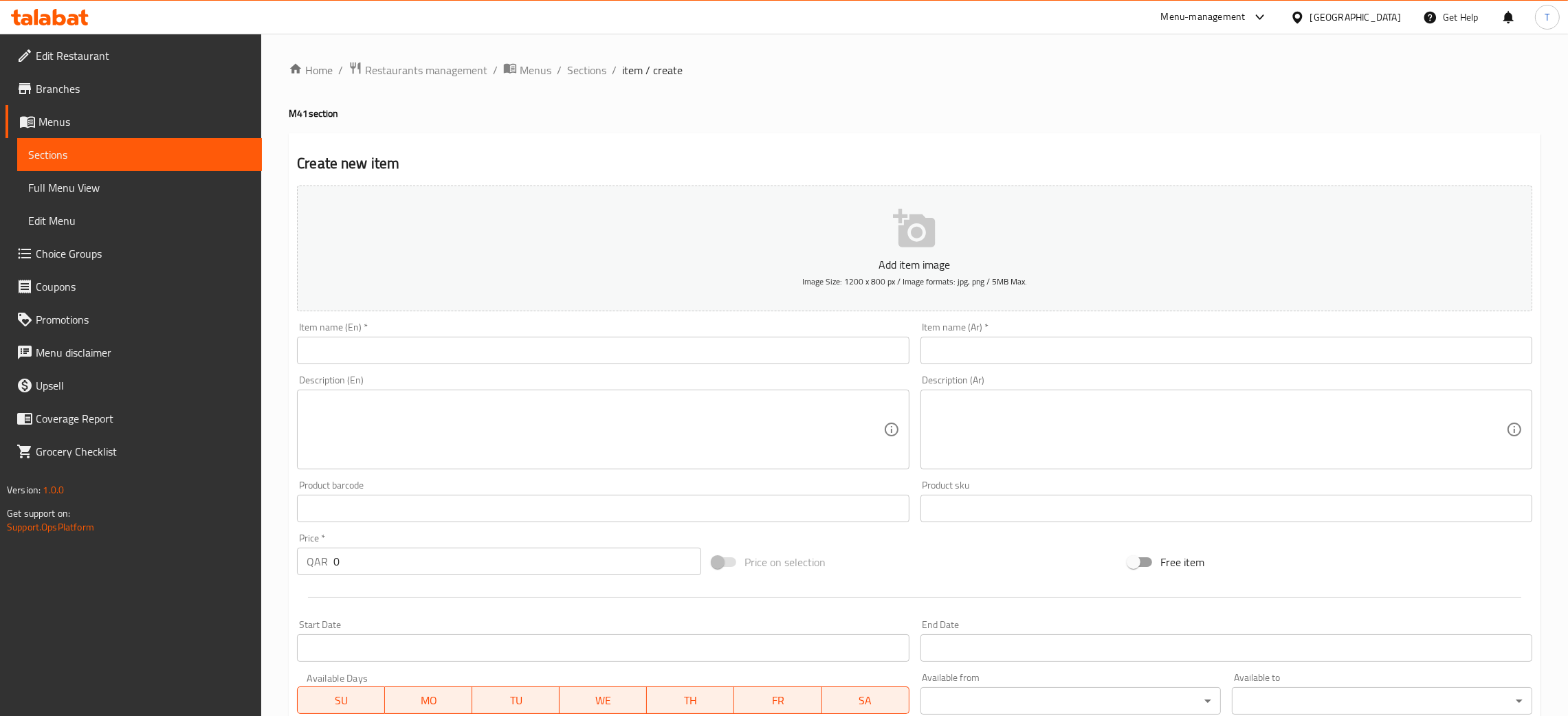
click at [684, 353] on input "text" at bounding box center [603, 350] width 612 height 27
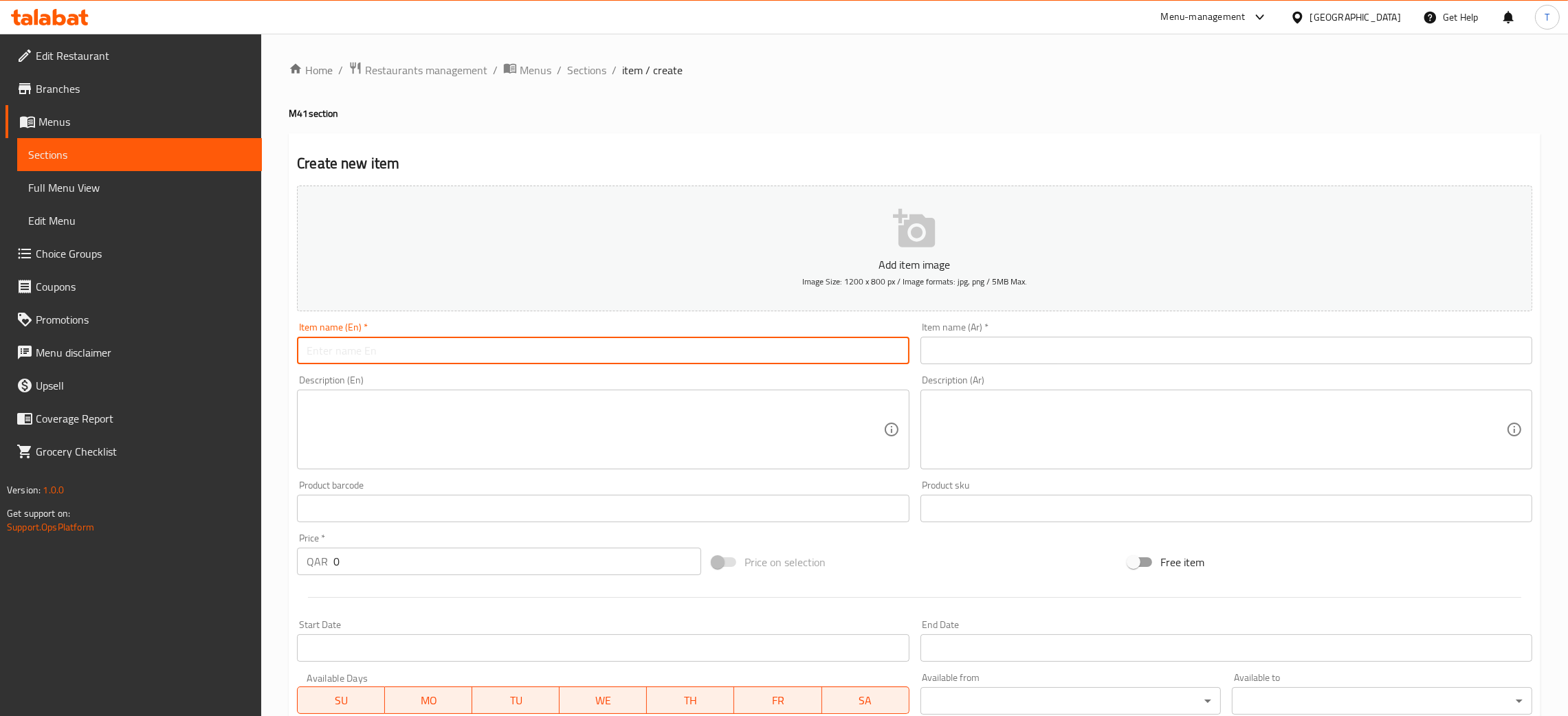
paste input "Butter Chicken with Steam Rice + Drinks"
type input "Butter Chicken with Steam Rice + Drinks"
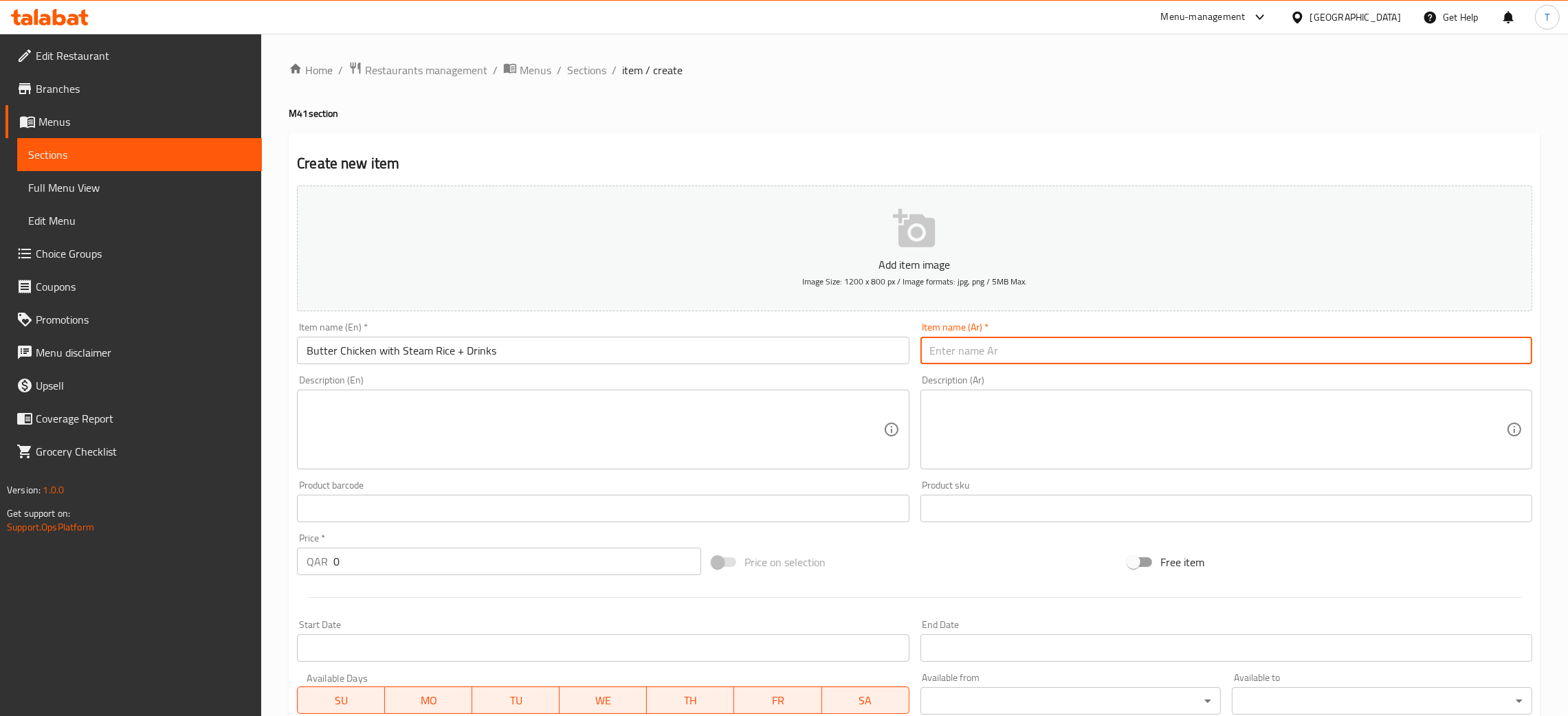
click at [1009, 357] on input "text" at bounding box center [1226, 350] width 612 height 27
paste input "دجاج بالزبدة مع أرز مطهو على البخار + مشروبات"
click at [1009, 357] on input "دجاج بالزبدة مع أرز مطهو على البخار + مشروبات" at bounding box center [1226, 350] width 612 height 27
type input "دجاج بالزبدة مع أرز مطهو على البخار + مشروبات"
click at [783, 328] on div "Item name (En)   * Butter Chicken with Steam Rice + Drinks Item name (En) *" at bounding box center [603, 343] width 612 height 42
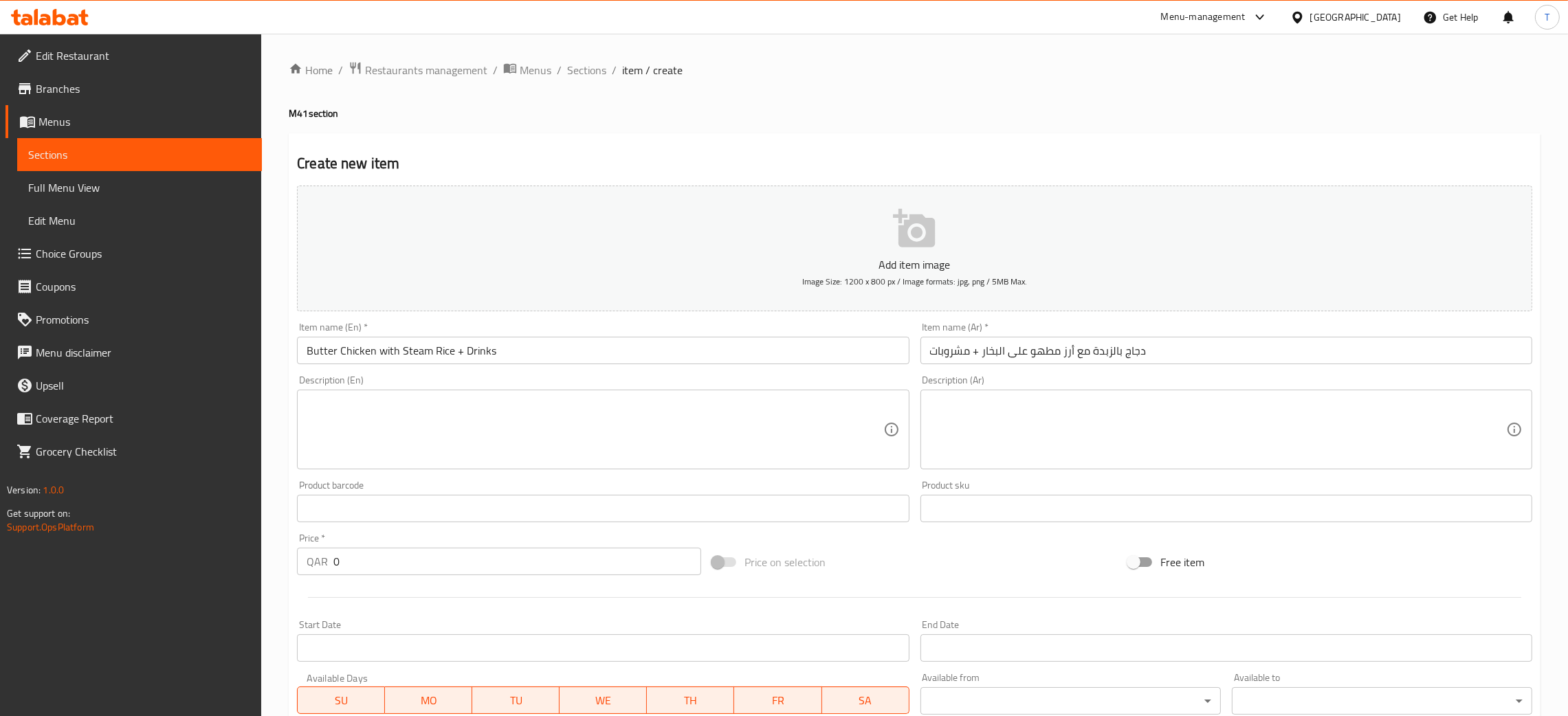
click at [591, 437] on textarea at bounding box center [595, 430] width 576 height 66
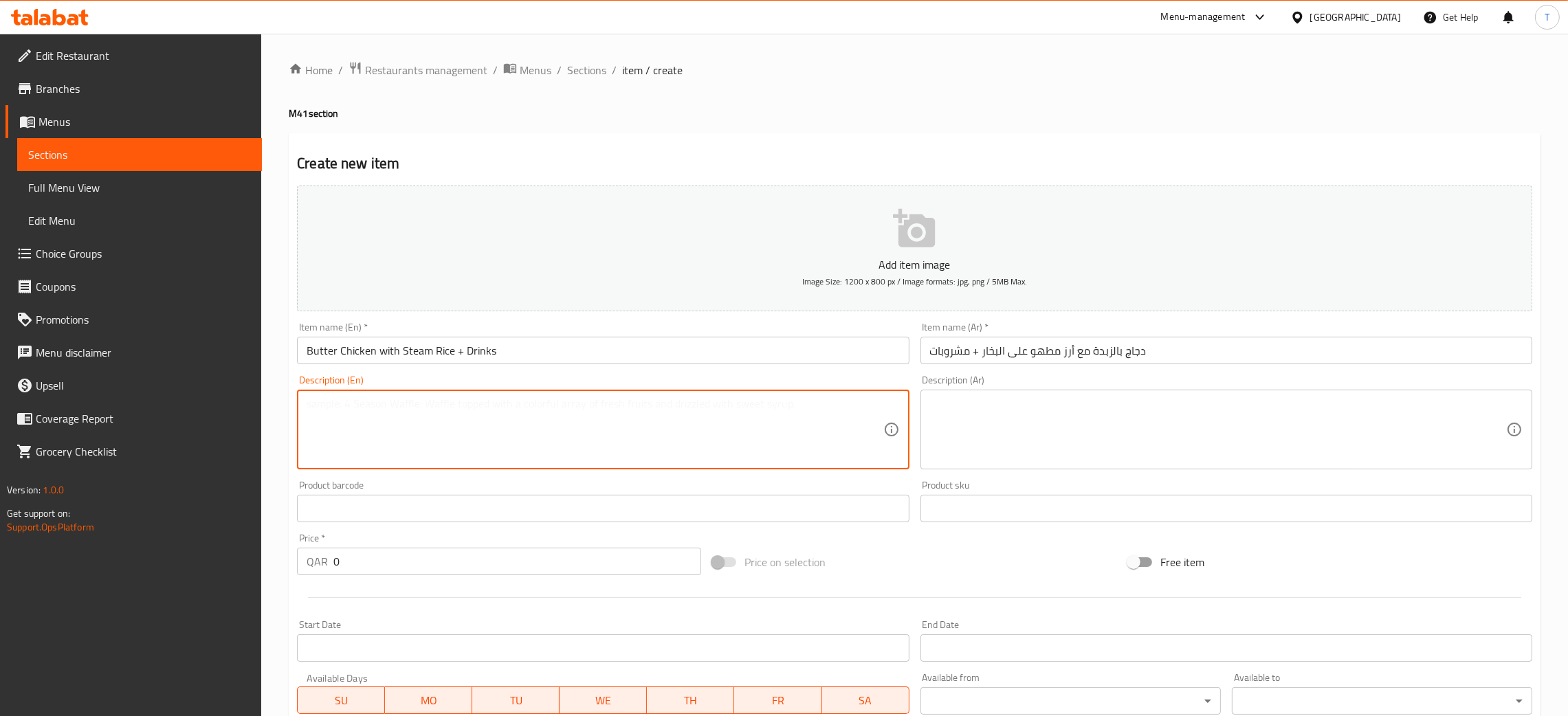
paste textarea "54"
type textarea "5"
paste textarea "Calories 491 , Carbs 54 , Fat 20 , Protein 25"
type textarea "Calories 491 , Carbs 54 , Fat 20 , Protein 25"
click at [1010, 444] on textarea at bounding box center [1219, 430] width 576 height 66
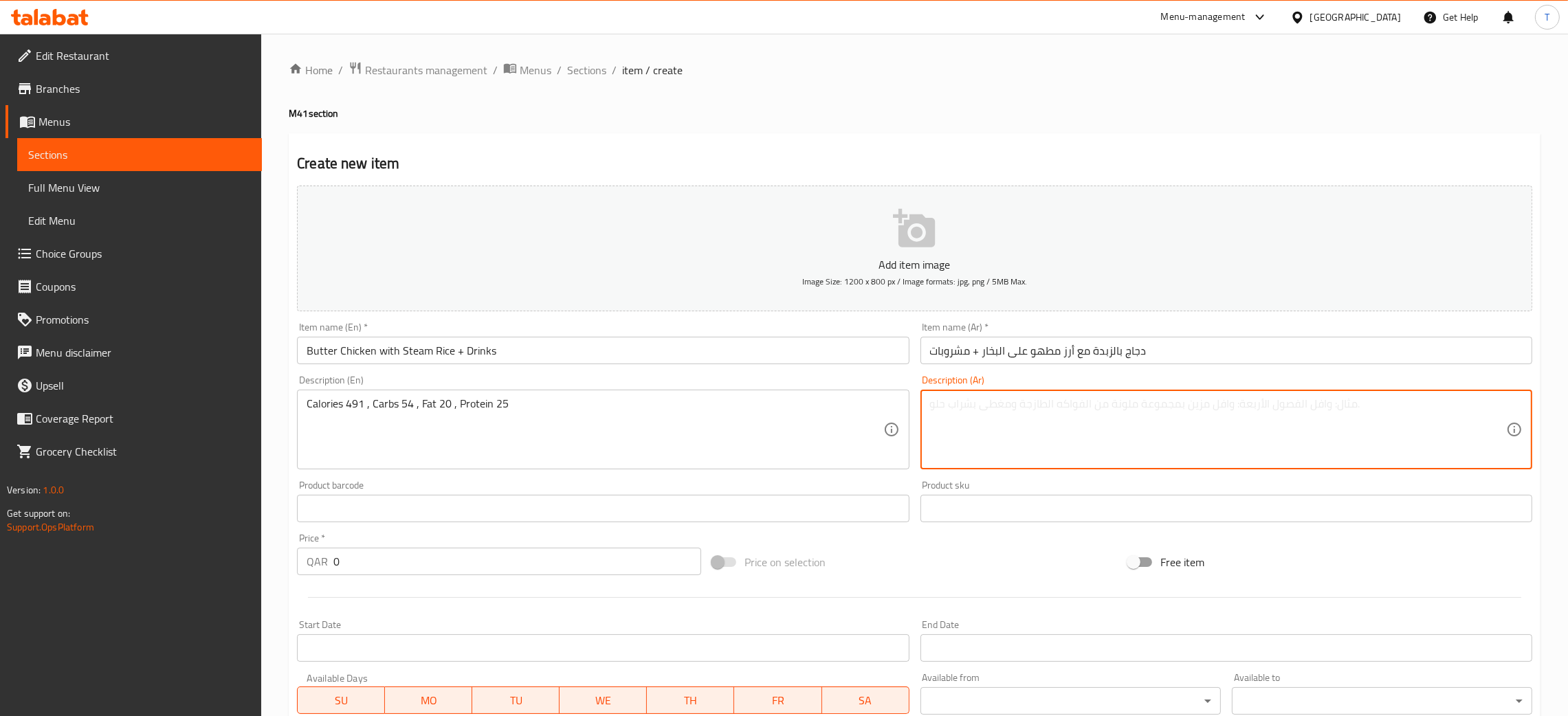
paste textarea "[DEMOGRAPHIC_DATA] 491، الكربوهيدرات 54، [PERSON_NAME] 20، [DEMOGRAPHIC_DATA] 25"
type textarea "[DEMOGRAPHIC_DATA] 491، الكربوهيدرات 54، [PERSON_NAME] 20، [DEMOGRAPHIC_DATA] 25"
click at [917, 552] on div "Price on selection" at bounding box center [914, 562] width 415 height 37
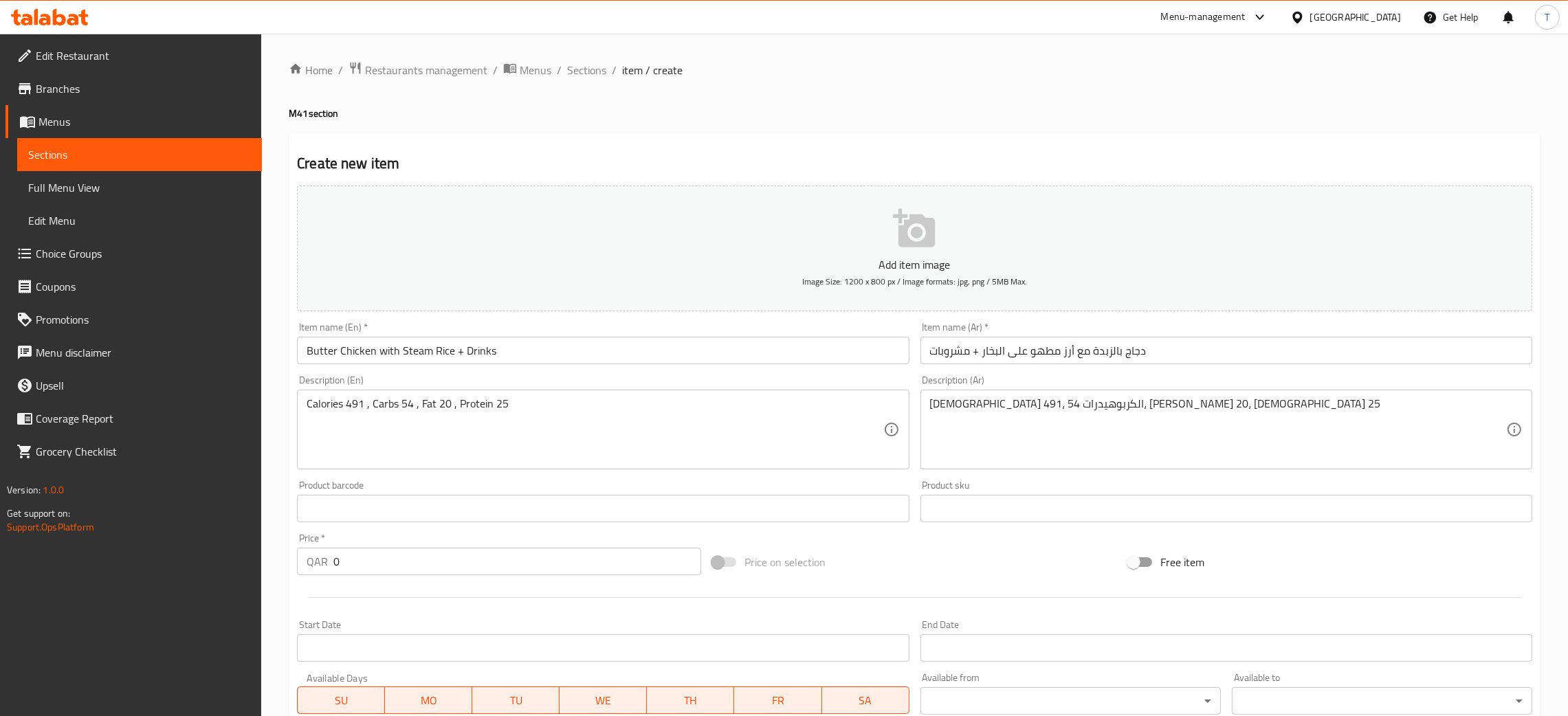
click at [336, 554] on input "0" at bounding box center [517, 561] width 368 height 27
type input "50"
click at [989, 572] on div "Price on selection" at bounding box center [914, 562] width 415 height 37
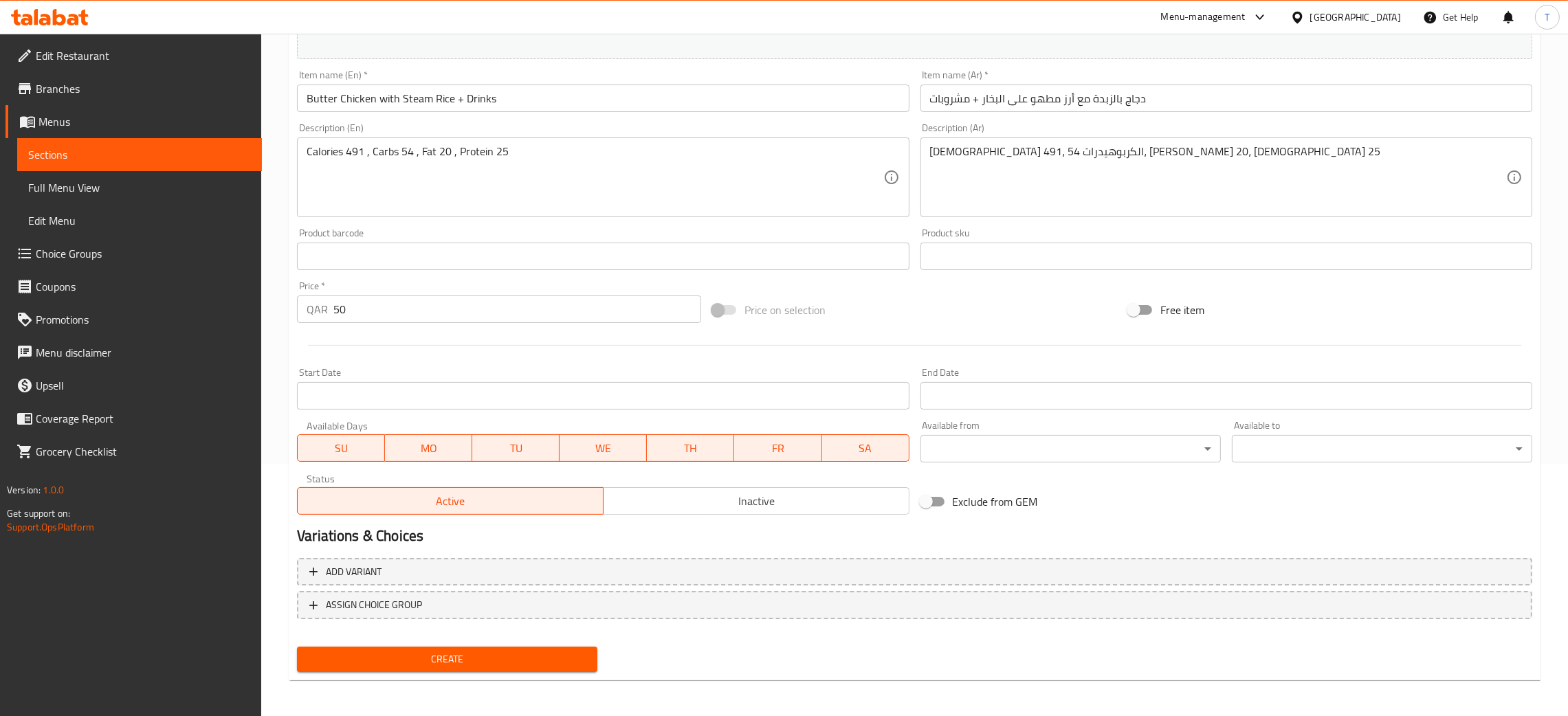
click at [486, 653] on span "Create" at bounding box center [447, 659] width 278 height 17
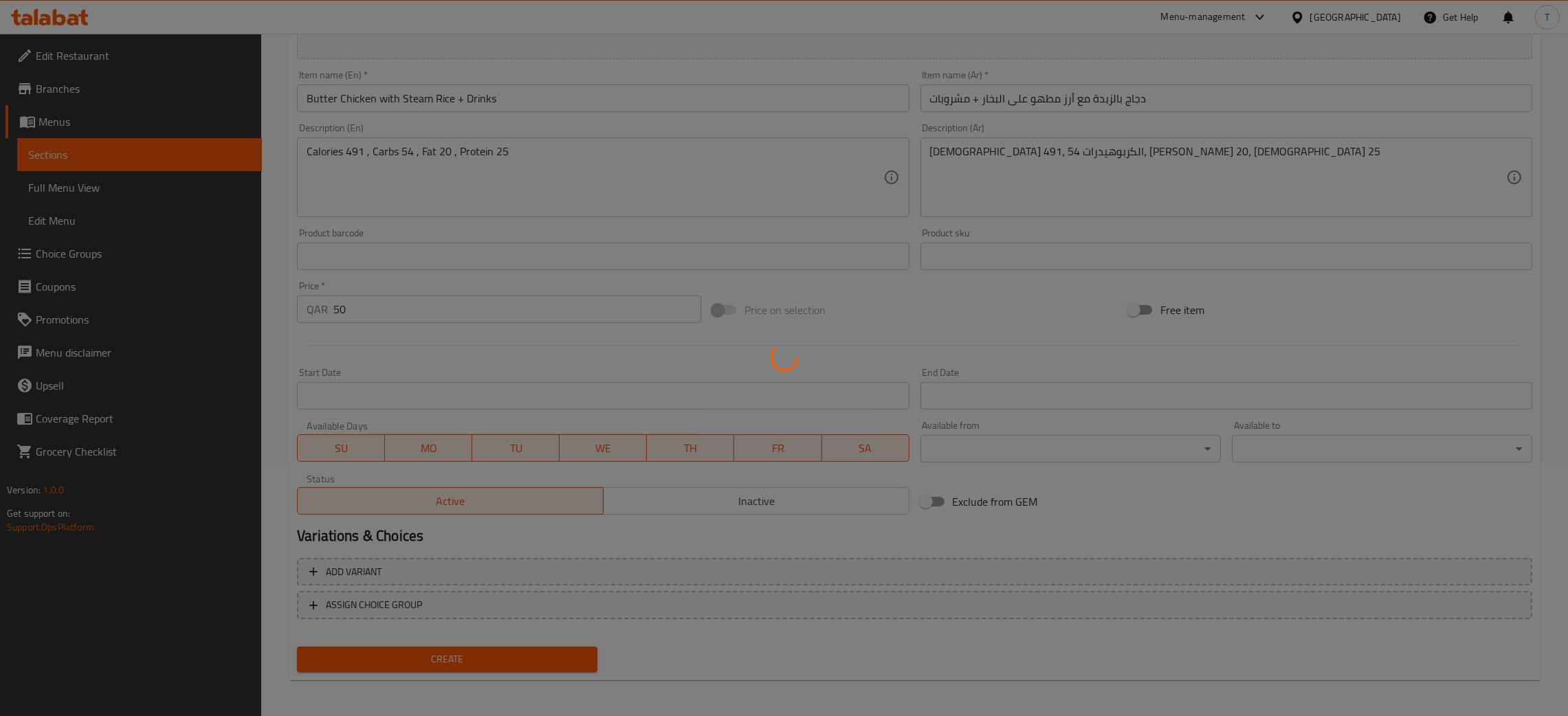
type input "0"
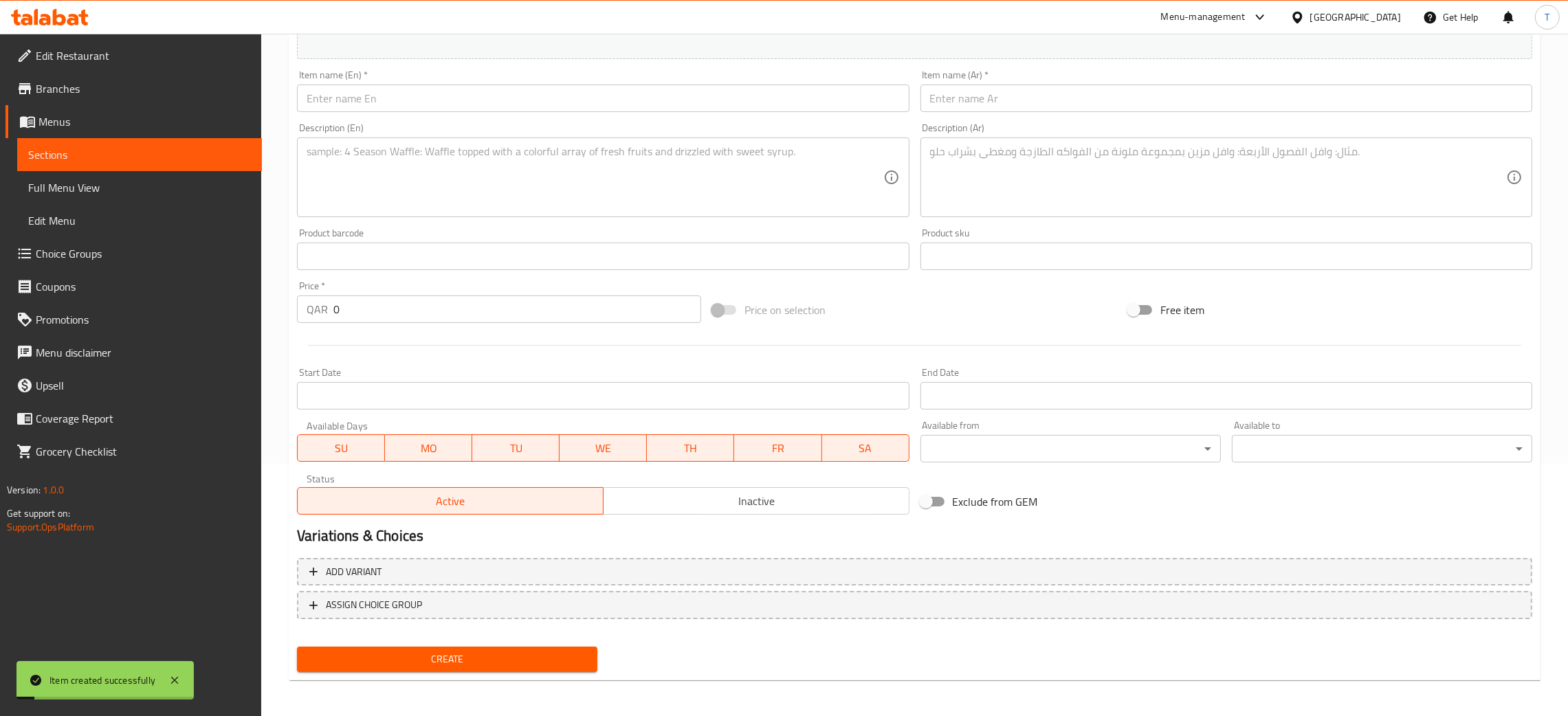
scroll to position [0, 0]
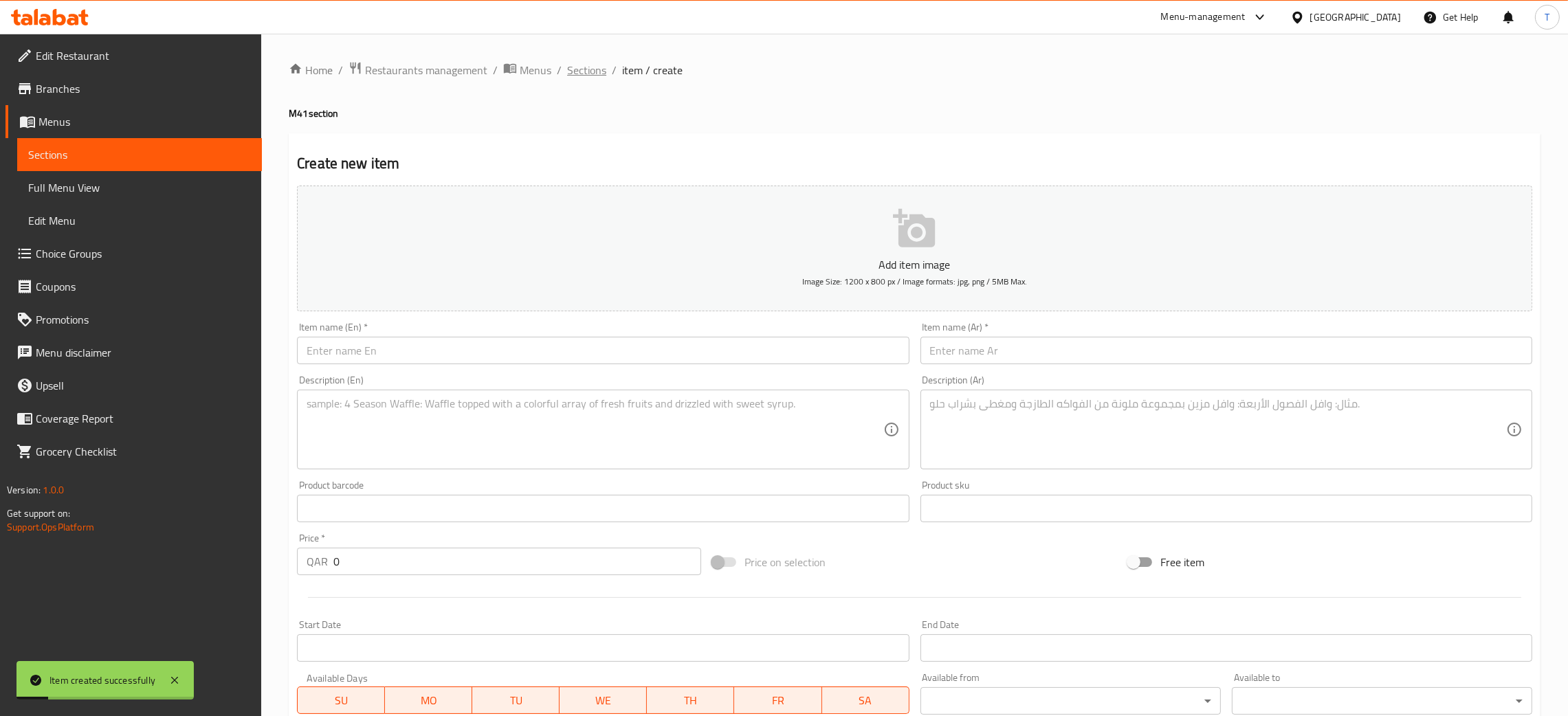
click at [589, 63] on span "Sections" at bounding box center [587, 70] width 39 height 17
